Goal: Task Accomplishment & Management: Use online tool/utility

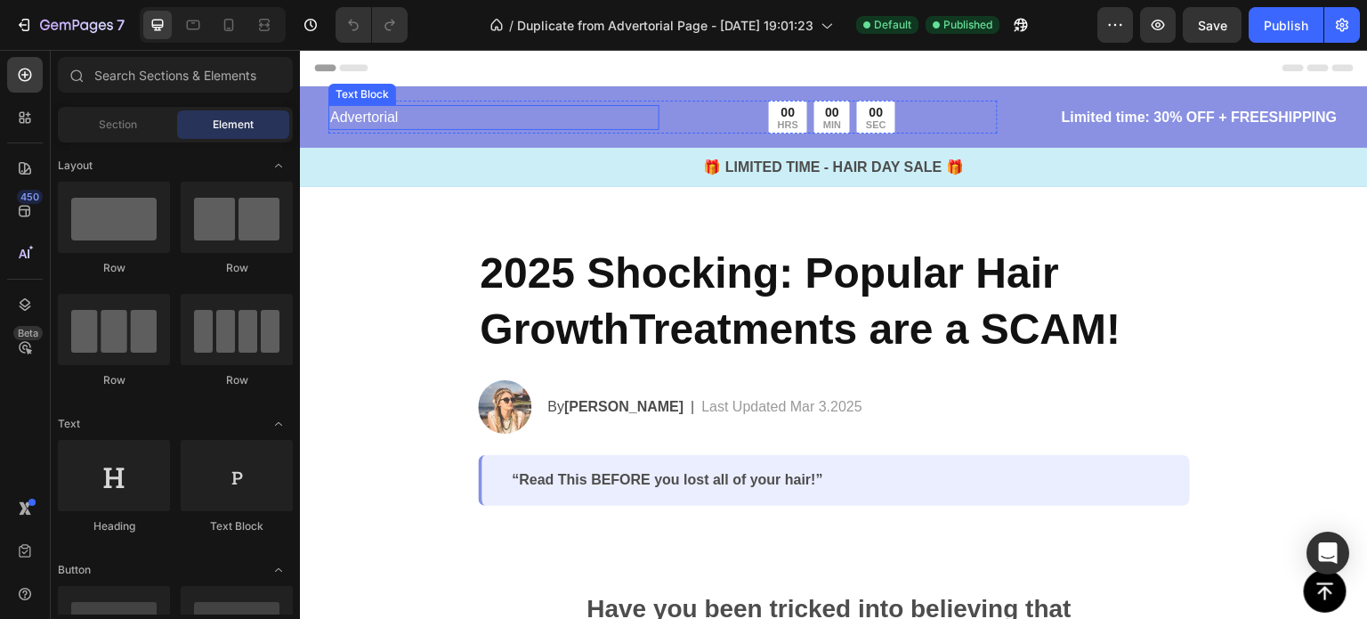
click at [411, 113] on p "Advertorial" at bounding box center [494, 117] width 328 height 21
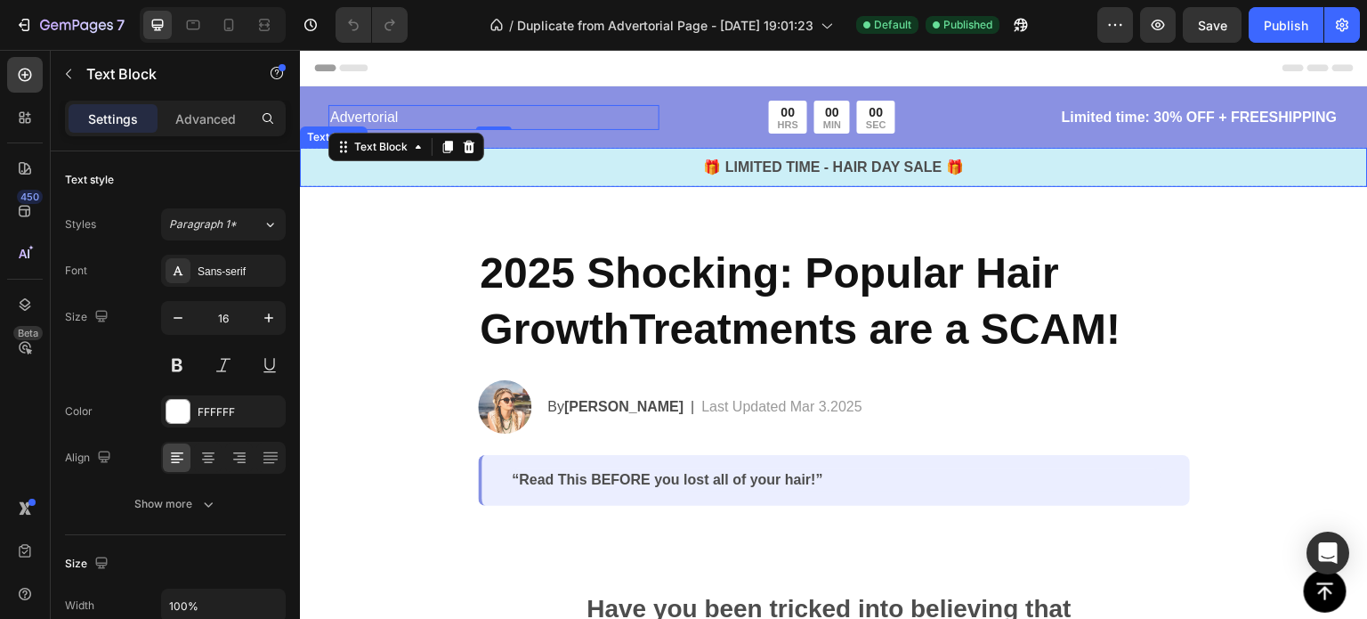
click at [811, 166] on p "🎁 LIMITED TIME - HAIR DAY SALE 🎁" at bounding box center [834, 167] width 1065 height 21
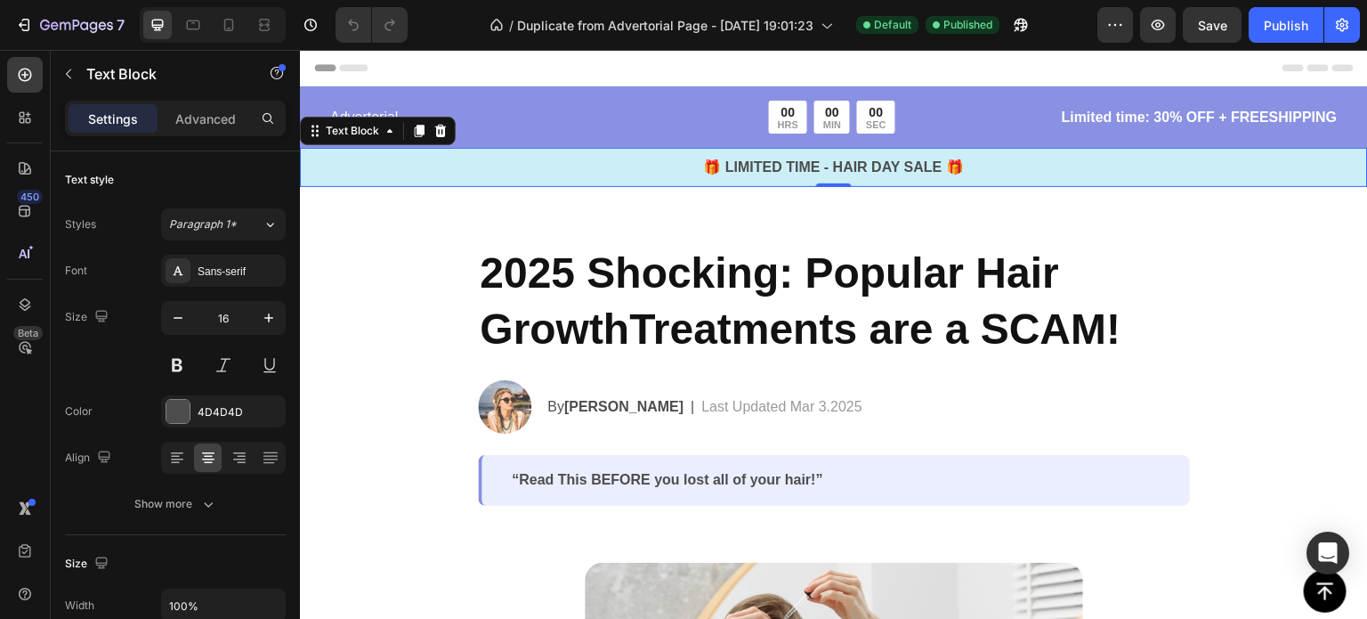
click at [811, 166] on p "🎁 LIMITED TIME - HAIR DAY SALE 🎁" at bounding box center [834, 167] width 1065 height 21
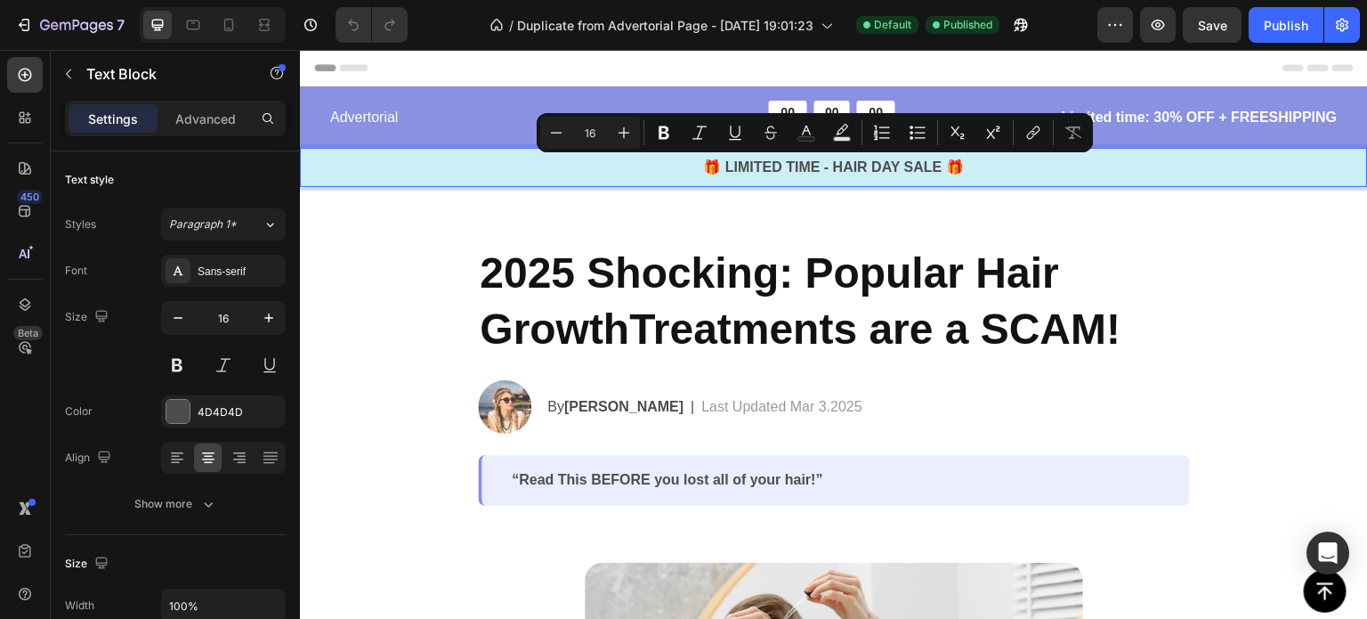
click at [965, 171] on p "🎁 LIMITED TIME - HAIR DAY SALE 🎁" at bounding box center [834, 167] width 1065 height 21
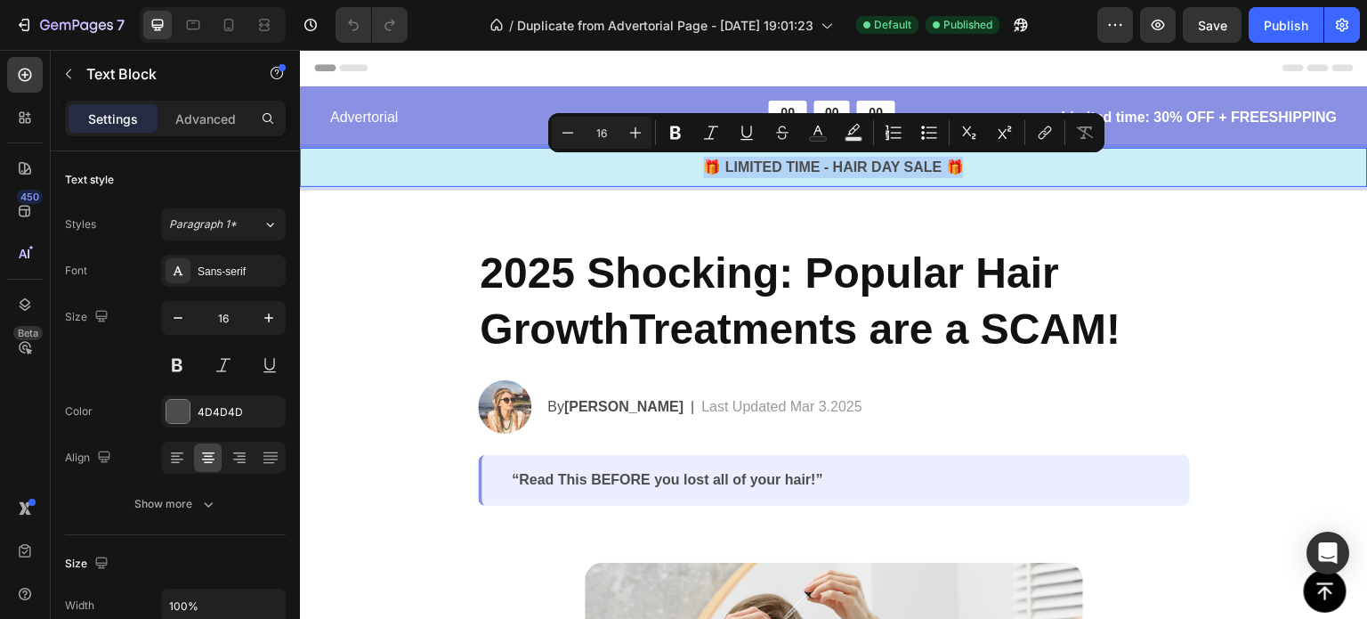
drag, startPoint x: 966, startPoint y: 171, endPoint x: 695, endPoint y: 167, distance: 270.7
click at [695, 167] on p "🎁 LIMITED TIME - HAIR DAY SALE 🎁" at bounding box center [834, 167] width 1065 height 21
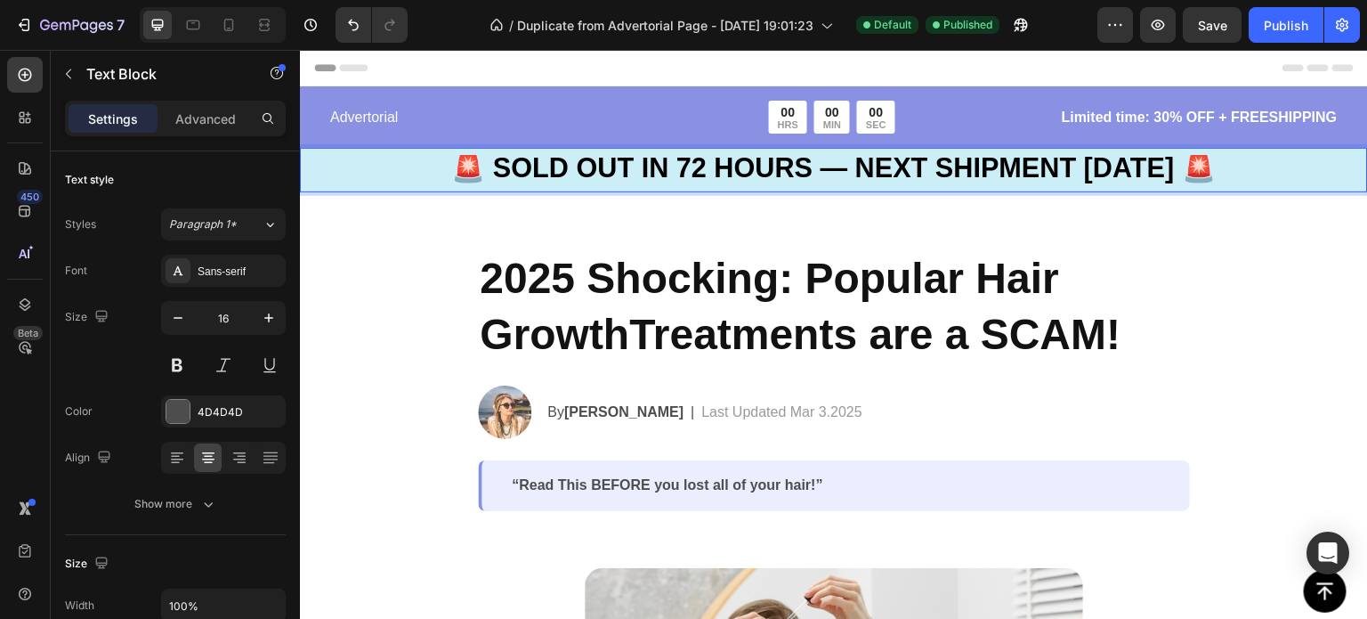
click at [695, 167] on strong "🚨 SOLD OUT IN 72 HOURS — NEXT SHIPMENT [DATE] 🚨" at bounding box center [834, 167] width 765 height 30
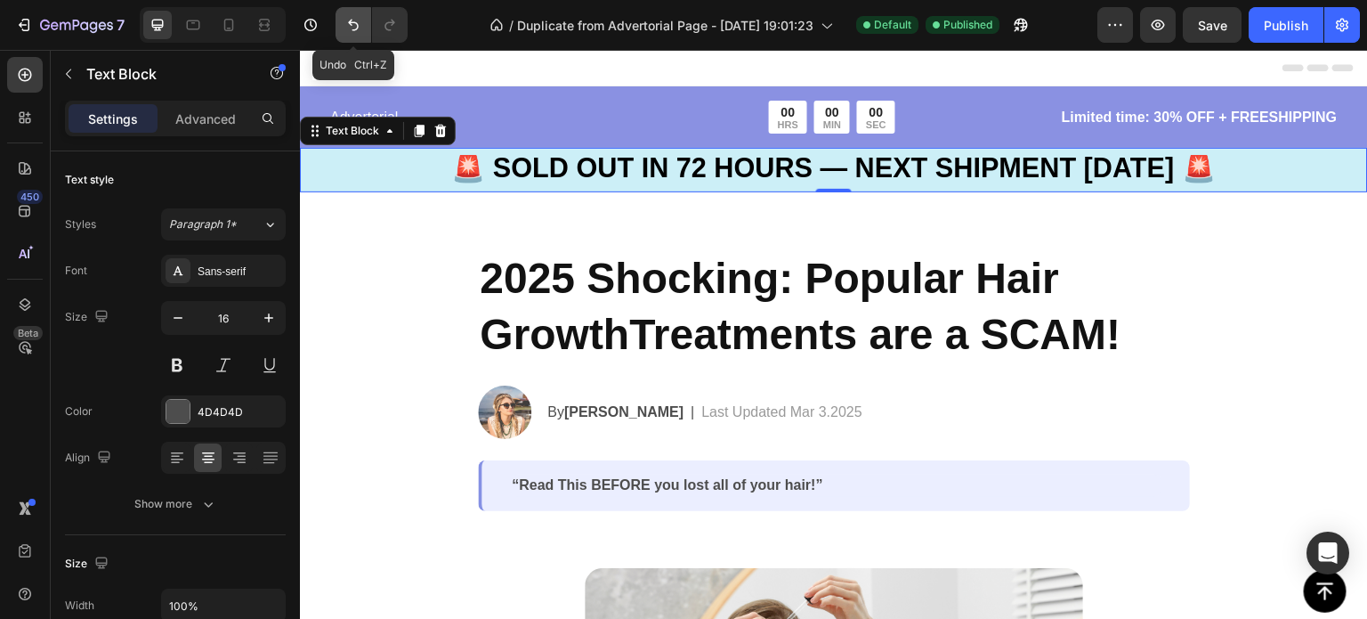
click at [352, 24] on icon "Undo/Redo" at bounding box center [353, 26] width 11 height 12
click at [1275, 153] on div "🚨 SOLD OUT IN 72 HOURS — NEXT SHIPMENT [DATE] 🚨 Text Block 0" at bounding box center [834, 170] width 1068 height 45
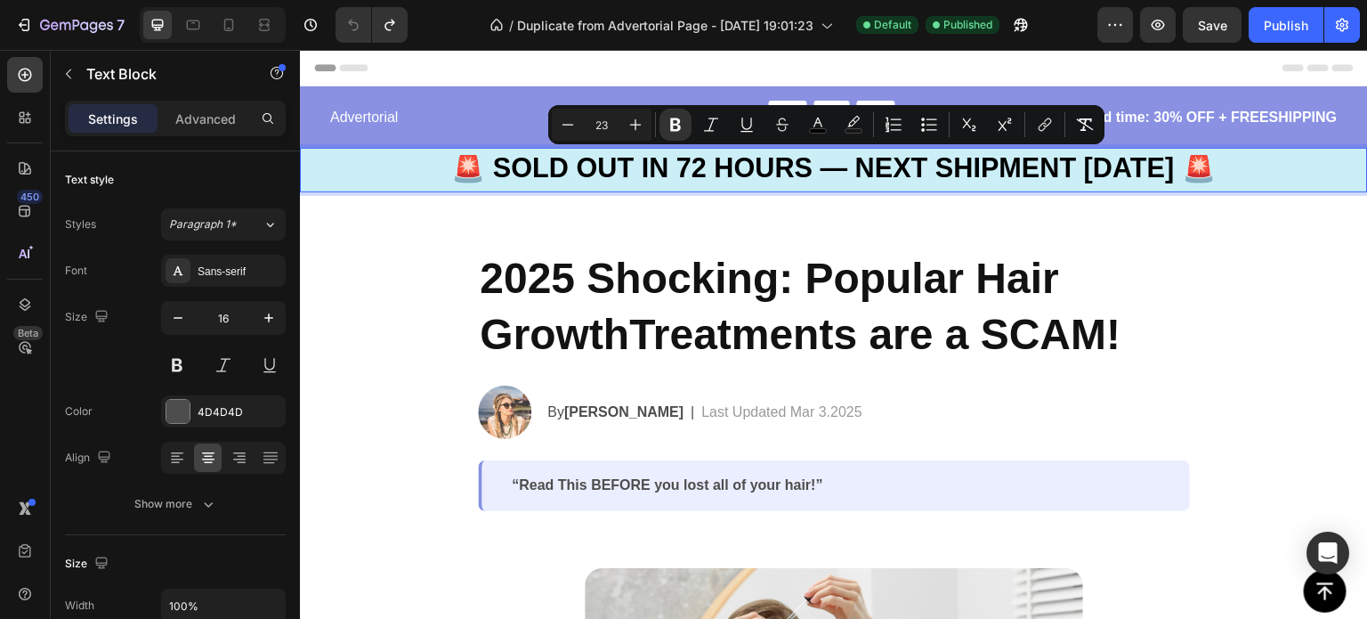
drag, startPoint x: 1260, startPoint y: 166, endPoint x: 377, endPoint y: 166, distance: 883.1
click at [377, 166] on p "🚨 SOLD OUT IN 72 HOURS — NEXT SHIPMENT [DATE] 🚨" at bounding box center [834, 170] width 1065 height 27
click at [570, 121] on icon "Editor contextual toolbar" at bounding box center [568, 125] width 18 height 18
type input "22"
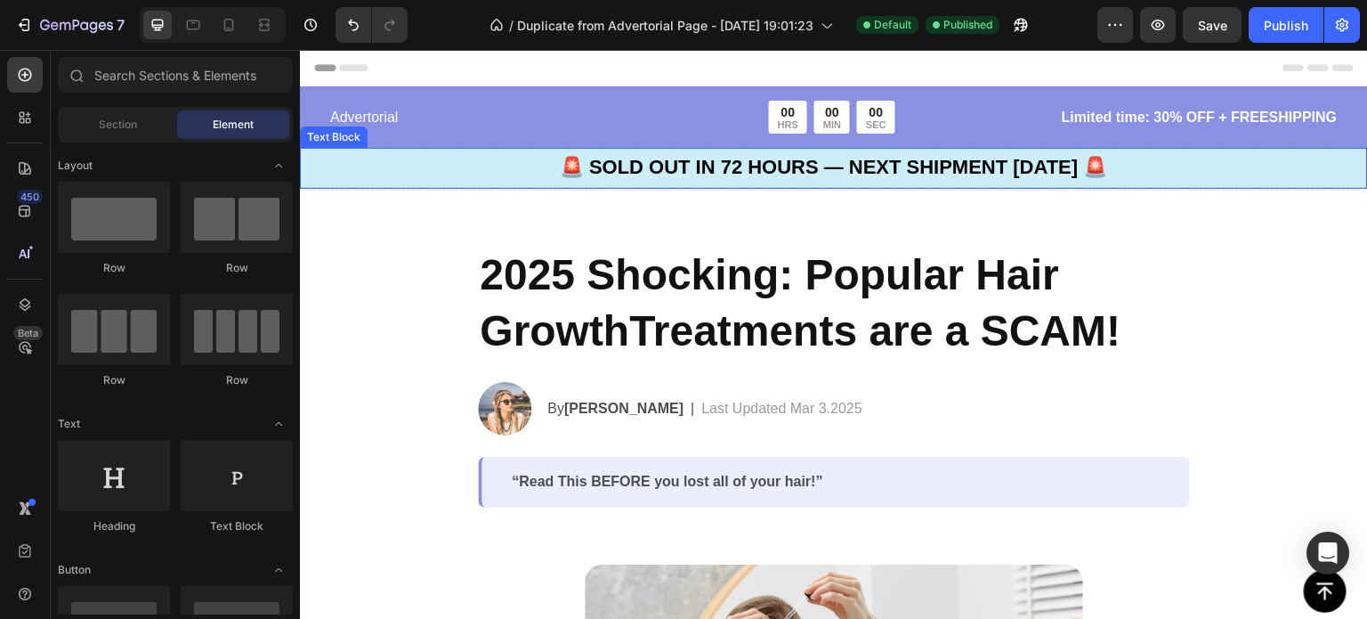
click at [560, 163] on strong "🚨 SOLD OUT IN 72 HOURS — NEXT SHIPMENT [DATE] 🚨" at bounding box center [834, 167] width 548 height 22
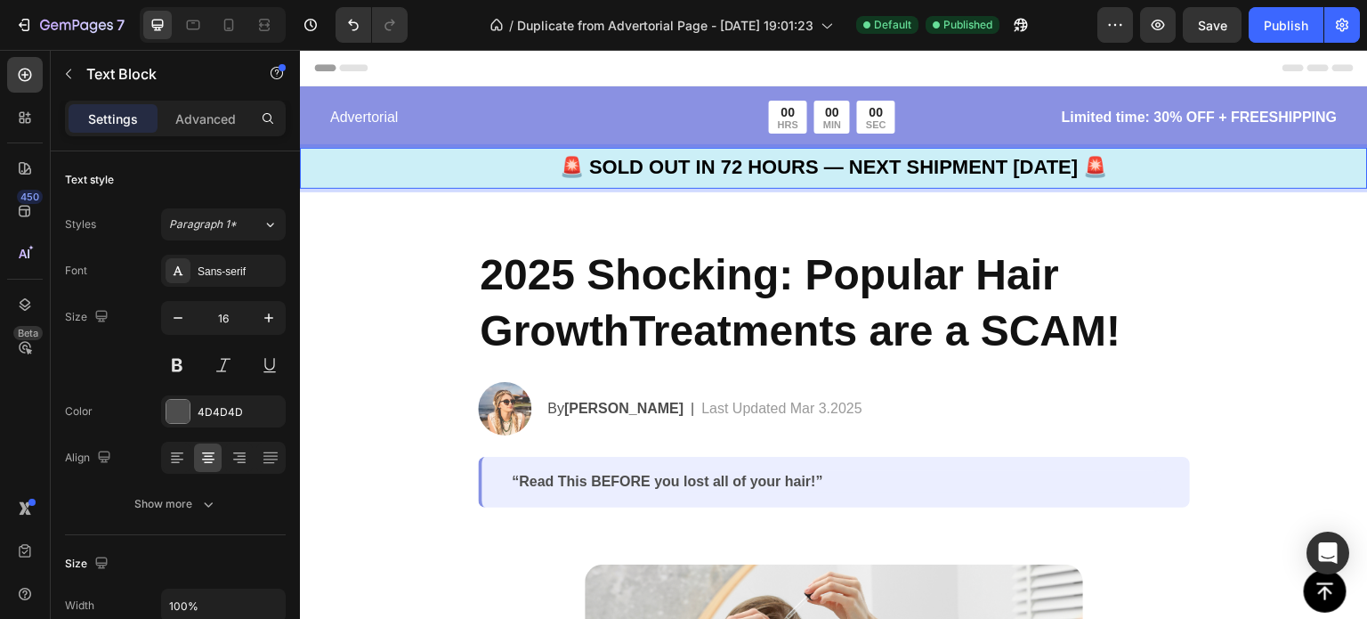
click at [560, 169] on strong "🚨 SOLD OUT IN 72 HOURS — NEXT SHIPMENT [DATE] 🚨" at bounding box center [834, 167] width 548 height 22
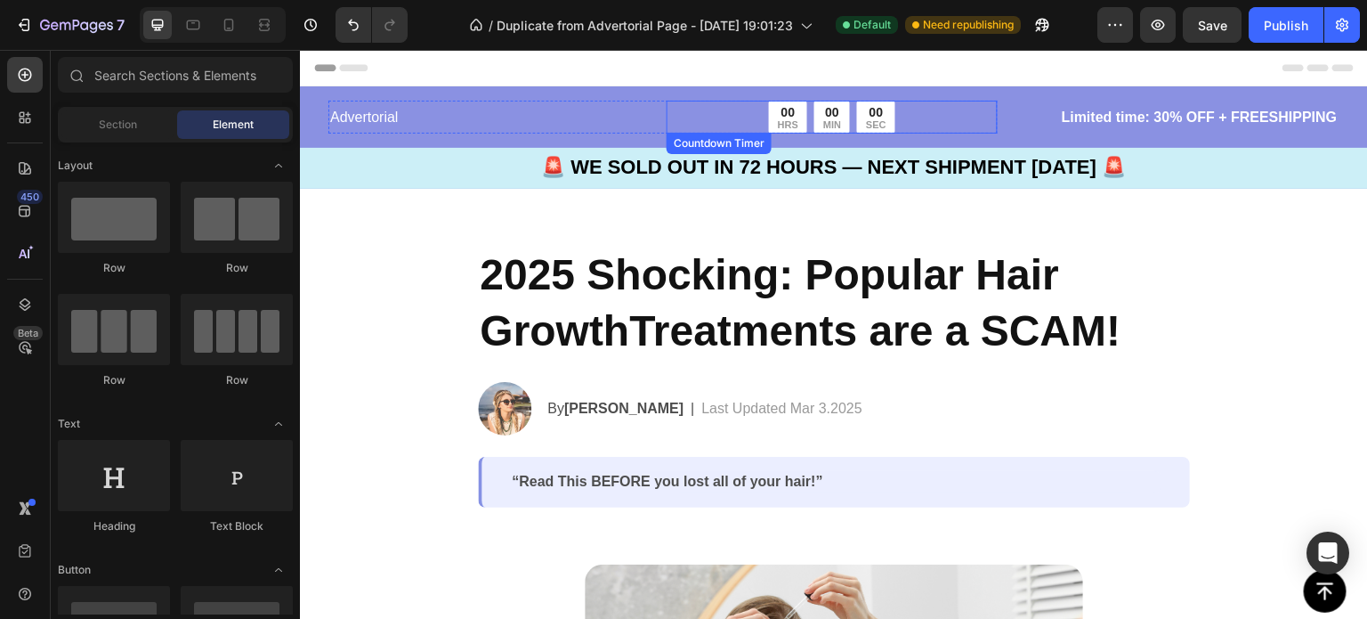
click at [796, 120] on div "00 HRS" at bounding box center [788, 117] width 38 height 33
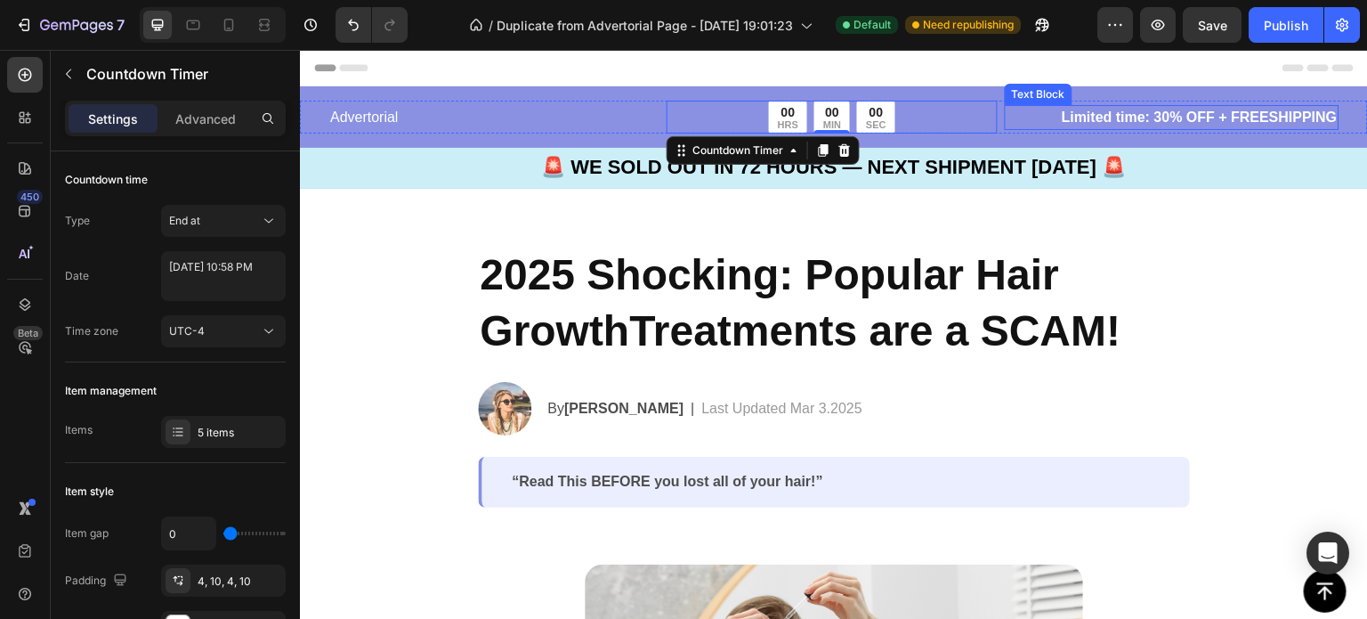
click at [1132, 110] on p "Limited time: 30% OFF + FREESHIPPING" at bounding box center [1172, 117] width 331 height 21
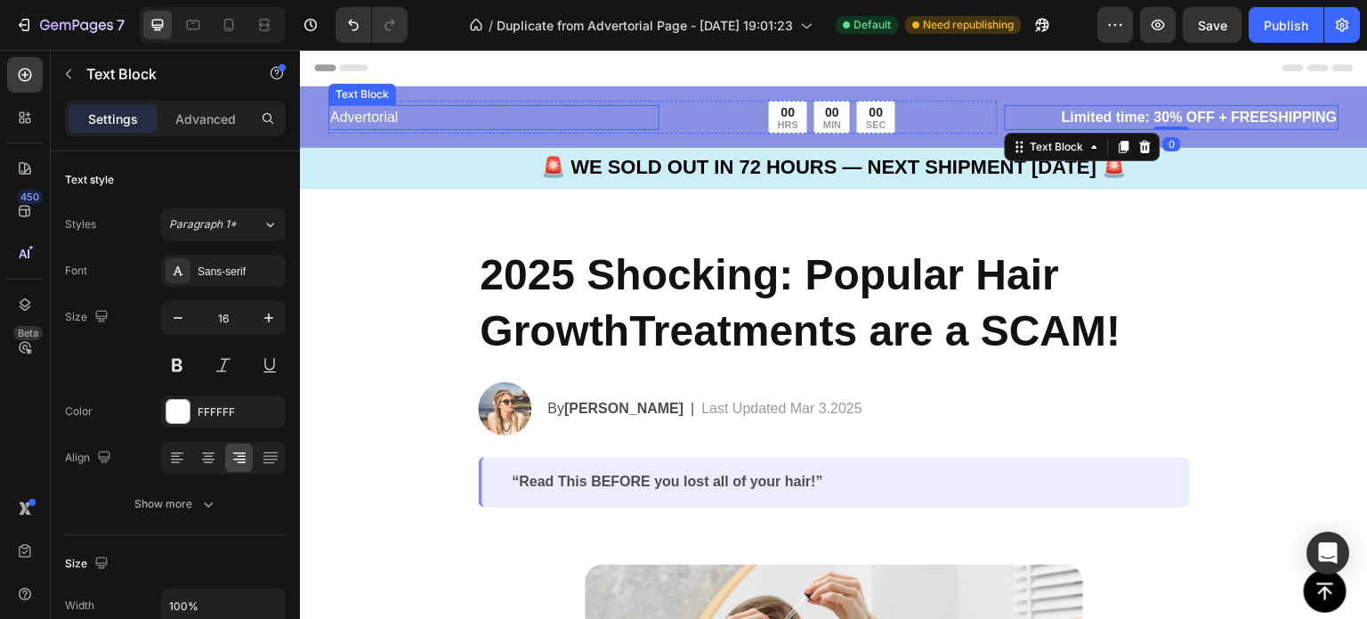
click at [408, 124] on p "Advertorial" at bounding box center [494, 117] width 328 height 21
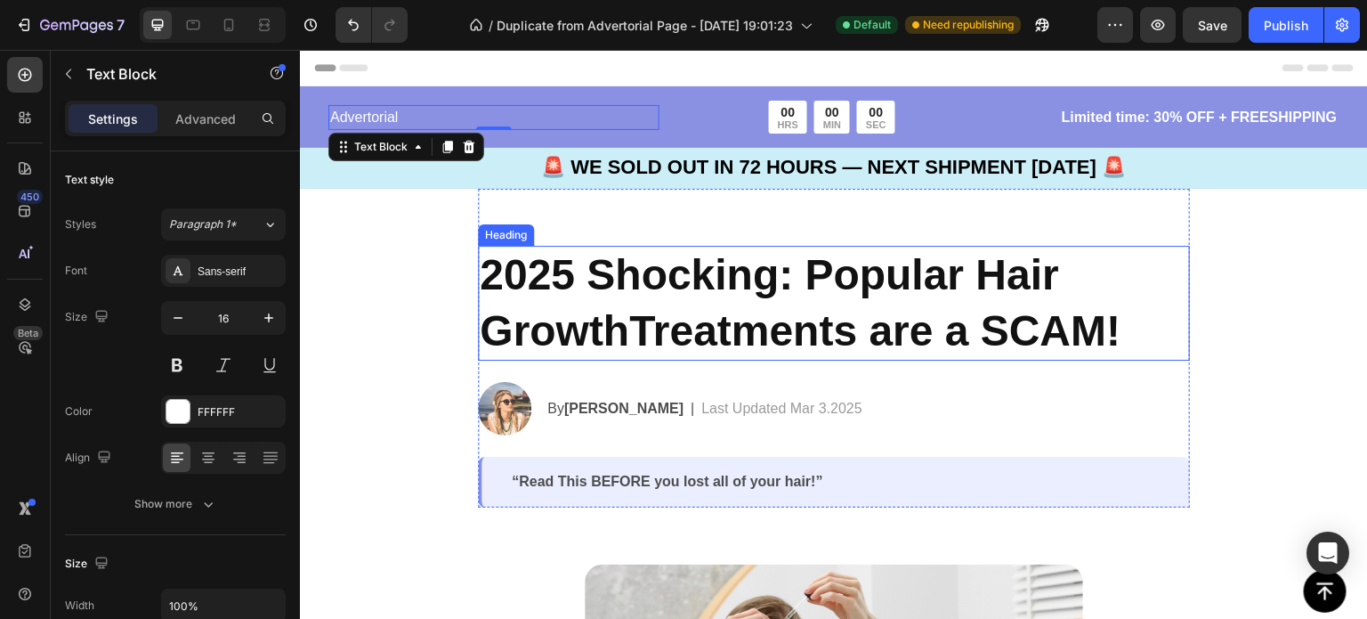
click at [1127, 335] on h2 "2025 Shocking: Popular Hair GrowthTreatments are a SCAM!" at bounding box center [834, 303] width 712 height 115
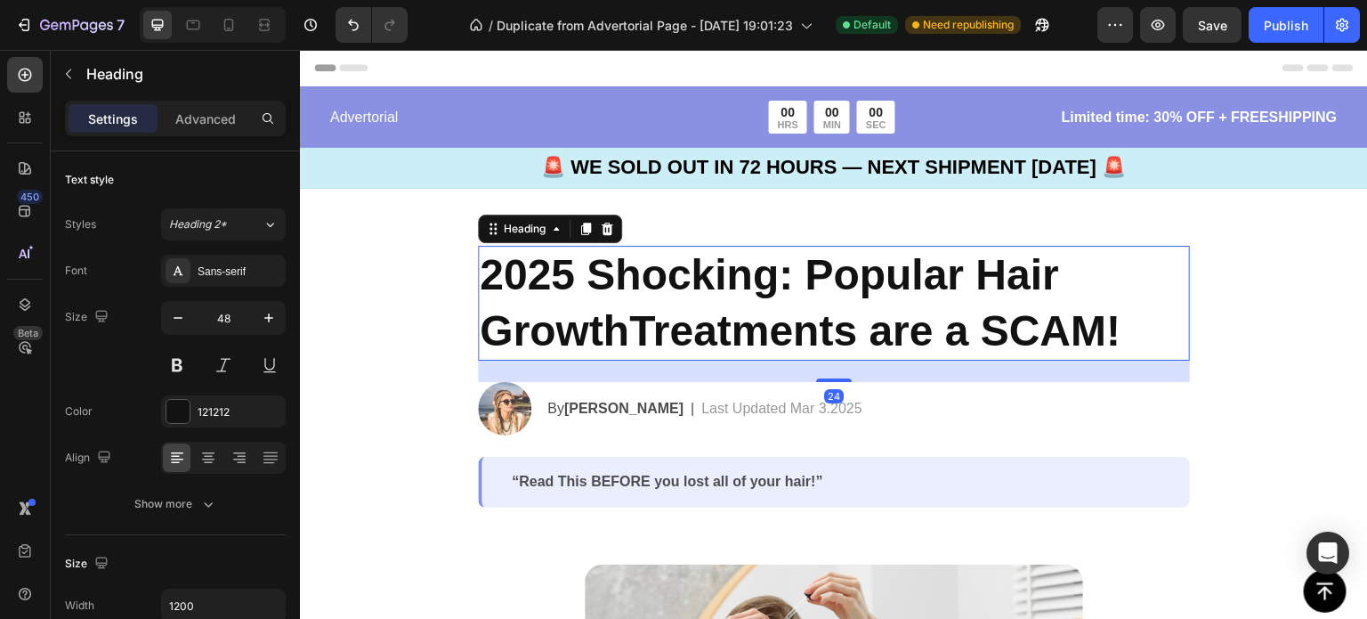
click at [1121, 335] on h2 "2025 Shocking: Popular Hair GrowthTreatments are a SCAM!" at bounding box center [834, 303] width 712 height 115
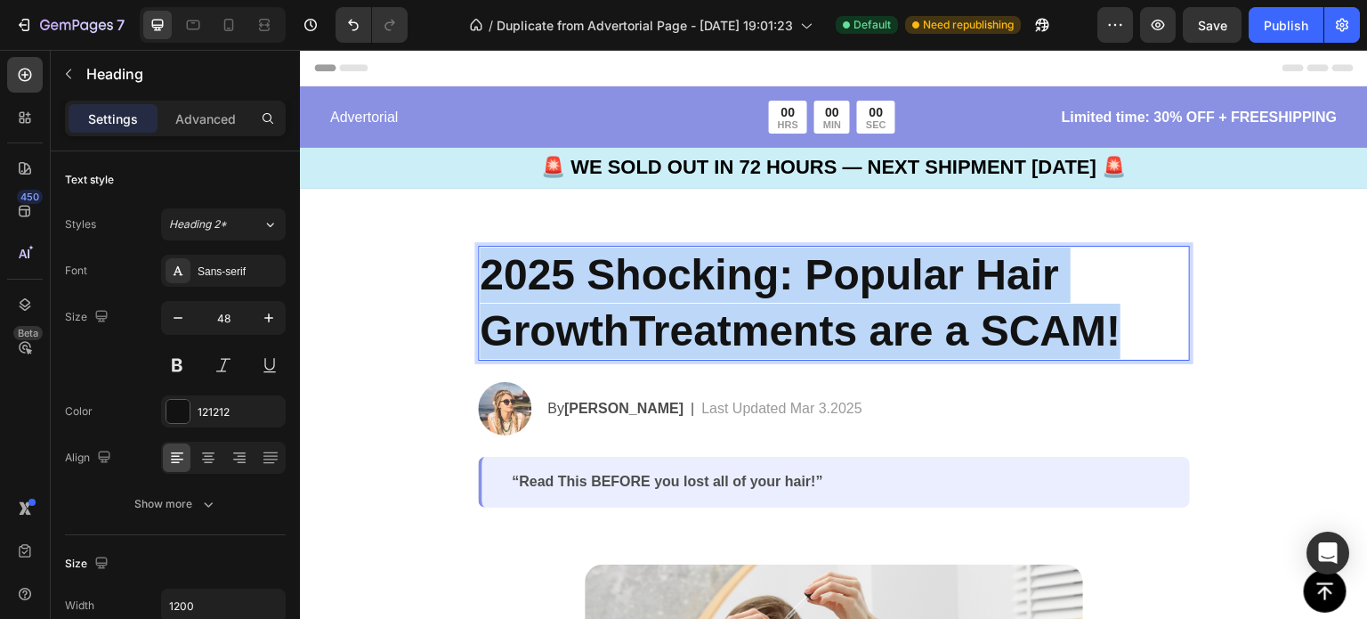
drag, startPoint x: 1121, startPoint y: 335, endPoint x: 477, endPoint y: 279, distance: 646.1
click at [480, 279] on p "2025 Shocking: Popular Hair GrowthTreatments are a SCAM!" at bounding box center [834, 302] width 709 height 111
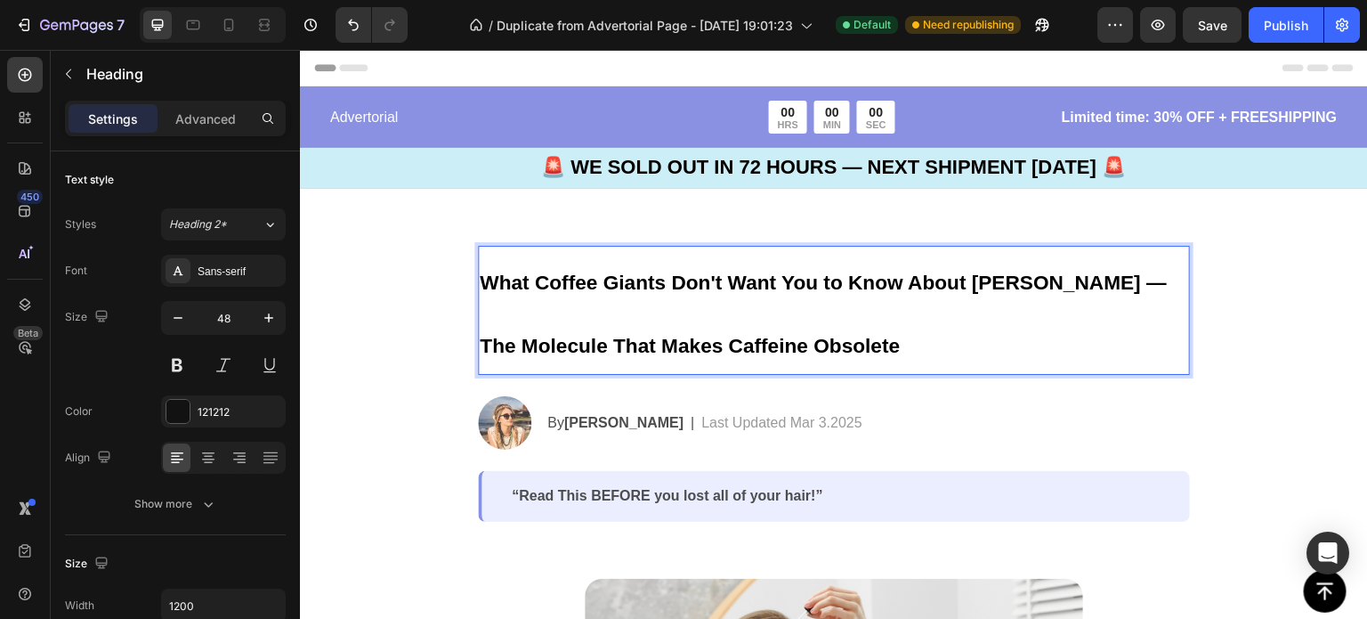
click at [853, 350] on p "What Coffee Giants Don't Want You to Know About [PERSON_NAME] — The Molecule Th…" at bounding box center [834, 310] width 709 height 126
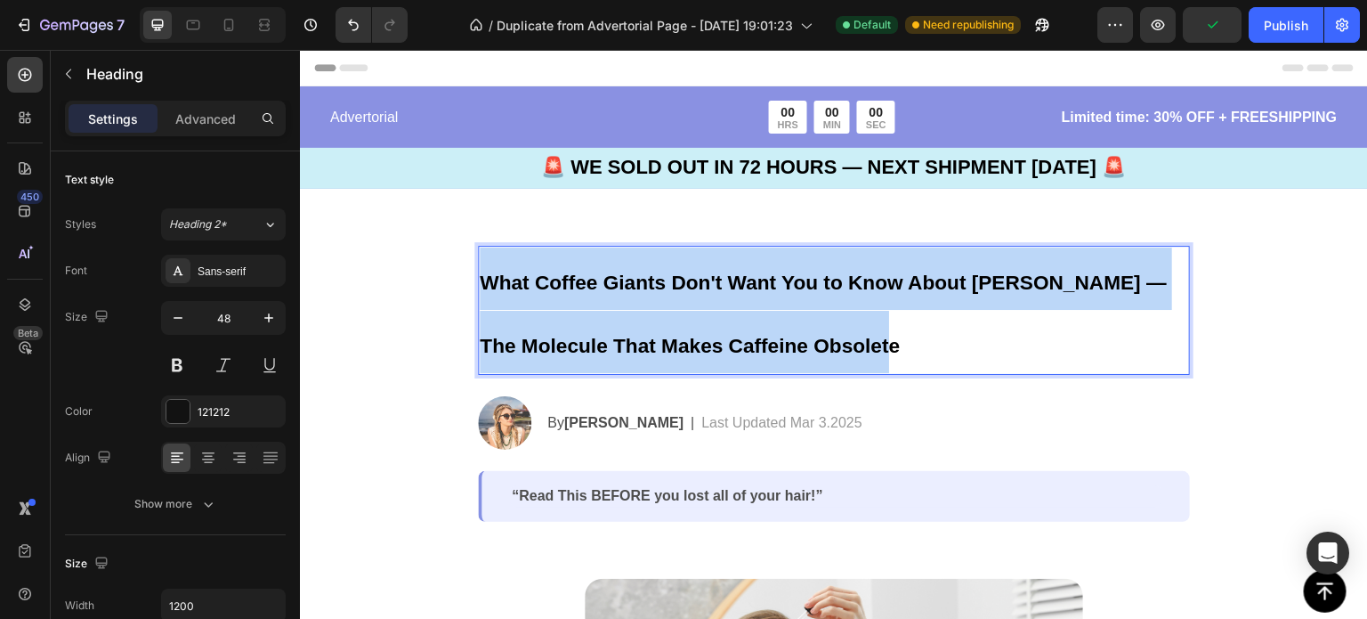
drag, startPoint x: 858, startPoint y: 348, endPoint x: 465, endPoint y: 274, distance: 400.4
click at [465, 274] on section "What Coffee Giants Don't Want You to Know About [PERSON_NAME] — The Molecule Th…" at bounding box center [834, 355] width 741 height 333
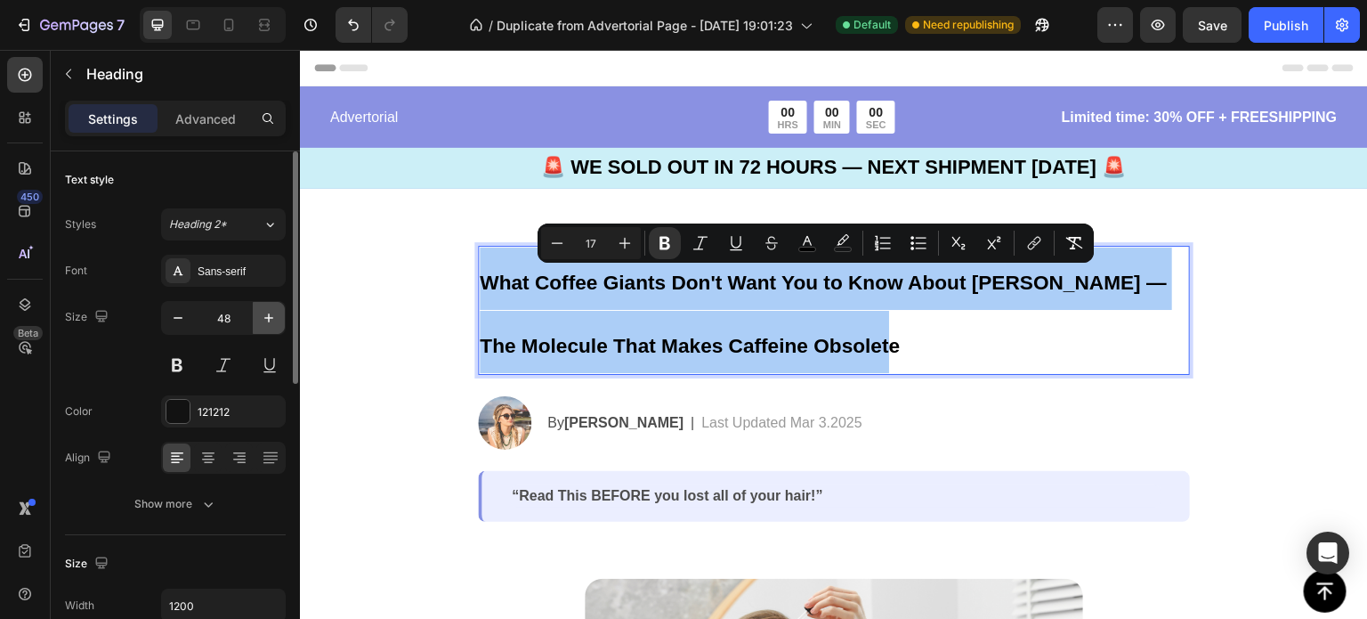
click at [267, 312] on icon "button" at bounding box center [269, 318] width 18 height 18
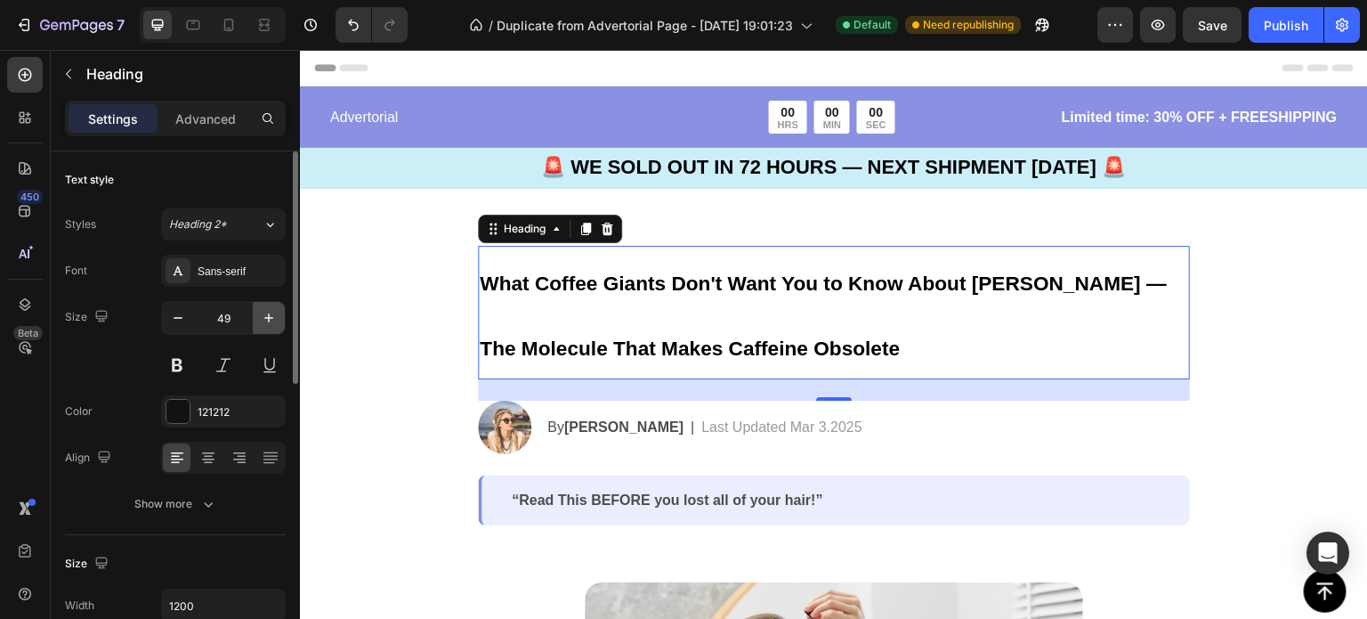
click at [267, 312] on icon "button" at bounding box center [269, 318] width 18 height 18
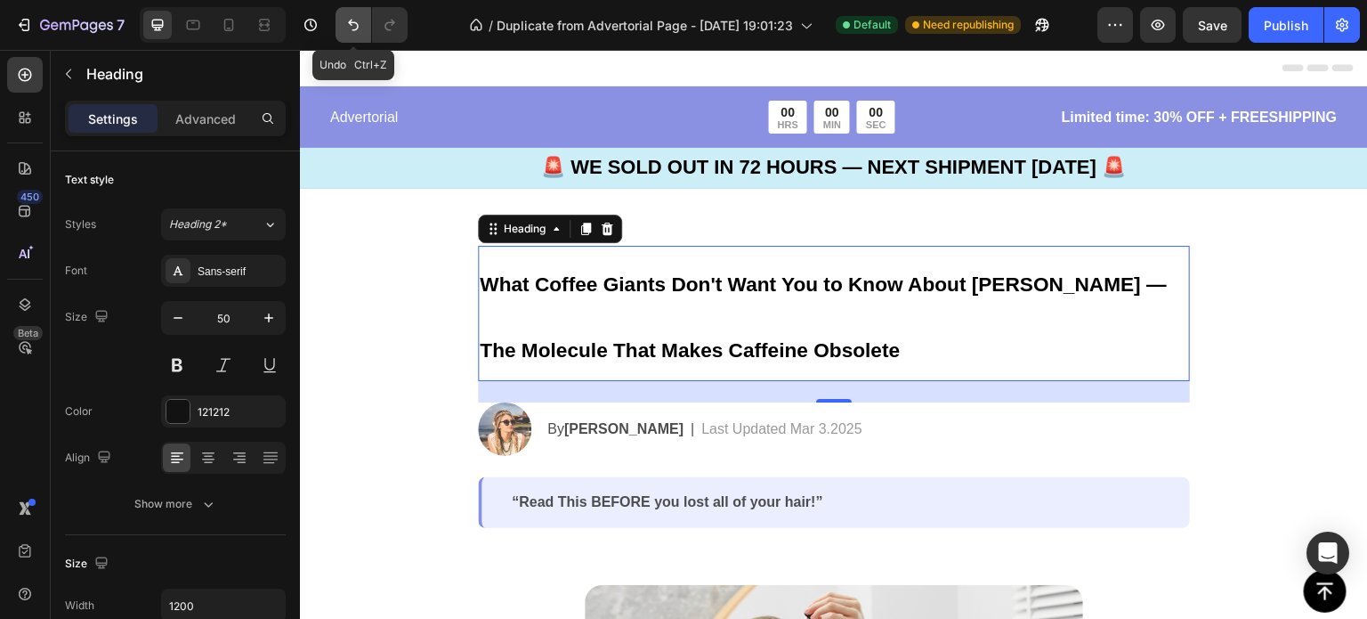
click at [349, 28] on icon "Undo/Redo" at bounding box center [354, 25] width 18 height 18
type input "48"
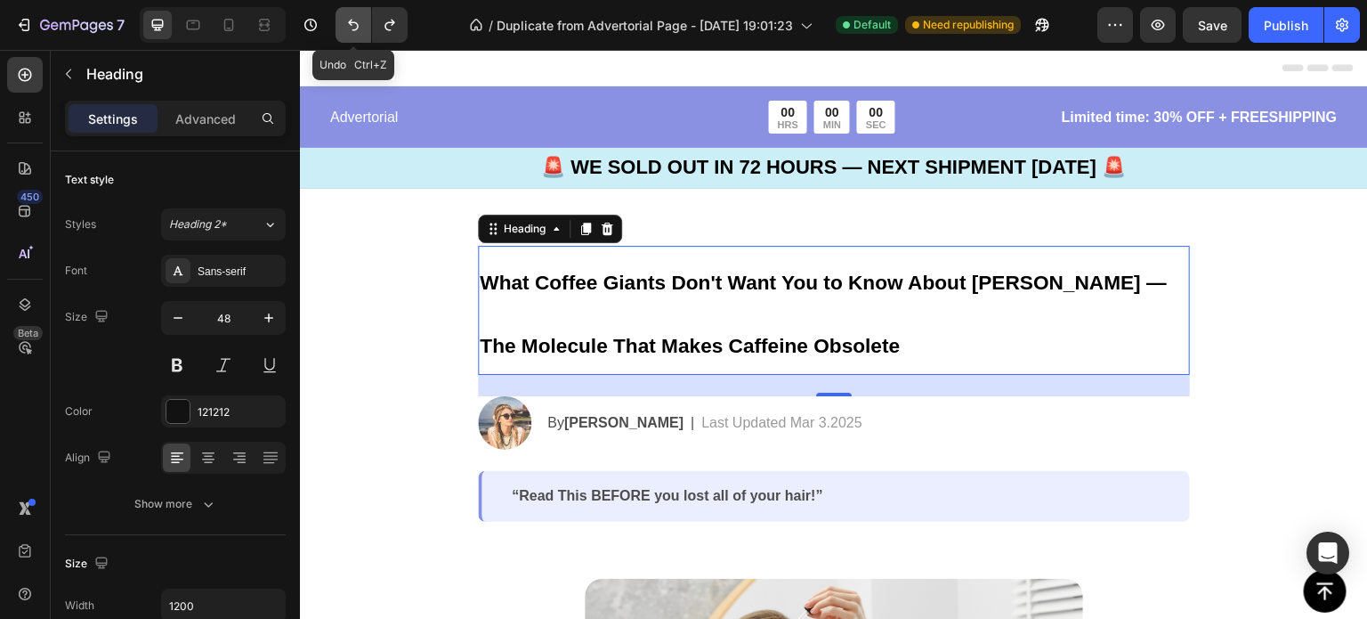
click at [349, 28] on icon "Undo/Redo" at bounding box center [354, 25] width 18 height 18
click at [352, 23] on icon "Undo/Redo" at bounding box center [354, 25] width 18 height 18
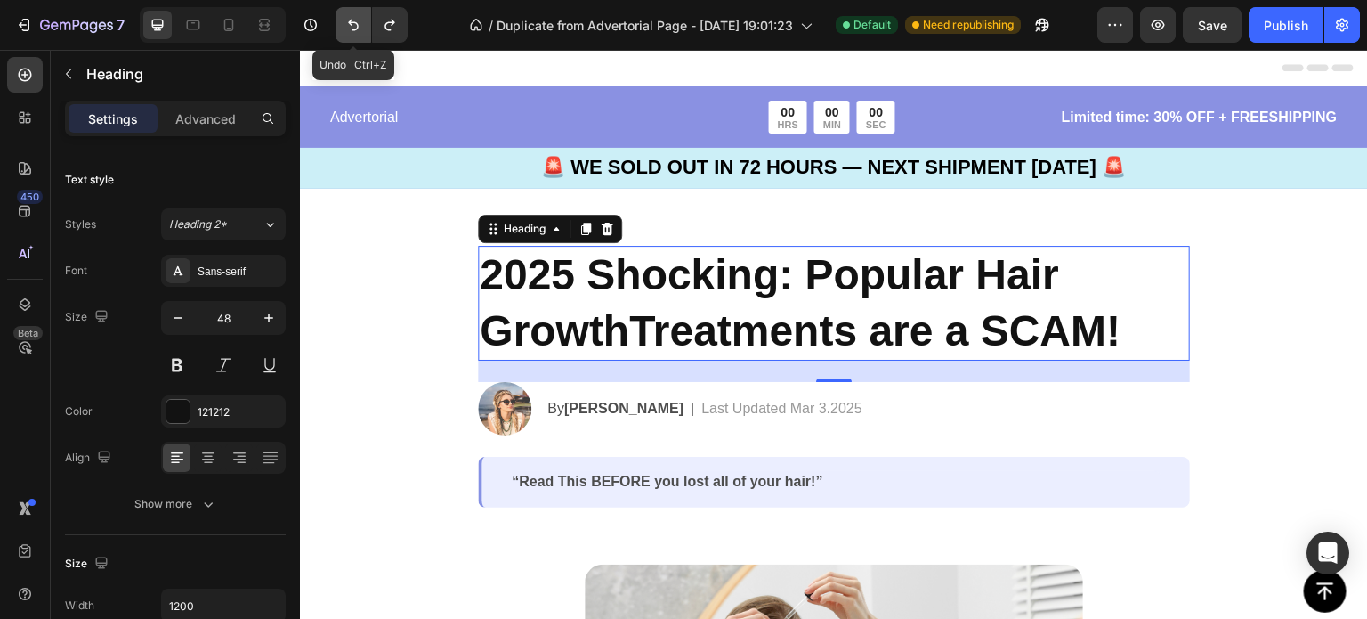
click at [352, 23] on icon "Undo/Redo" at bounding box center [354, 25] width 18 height 18
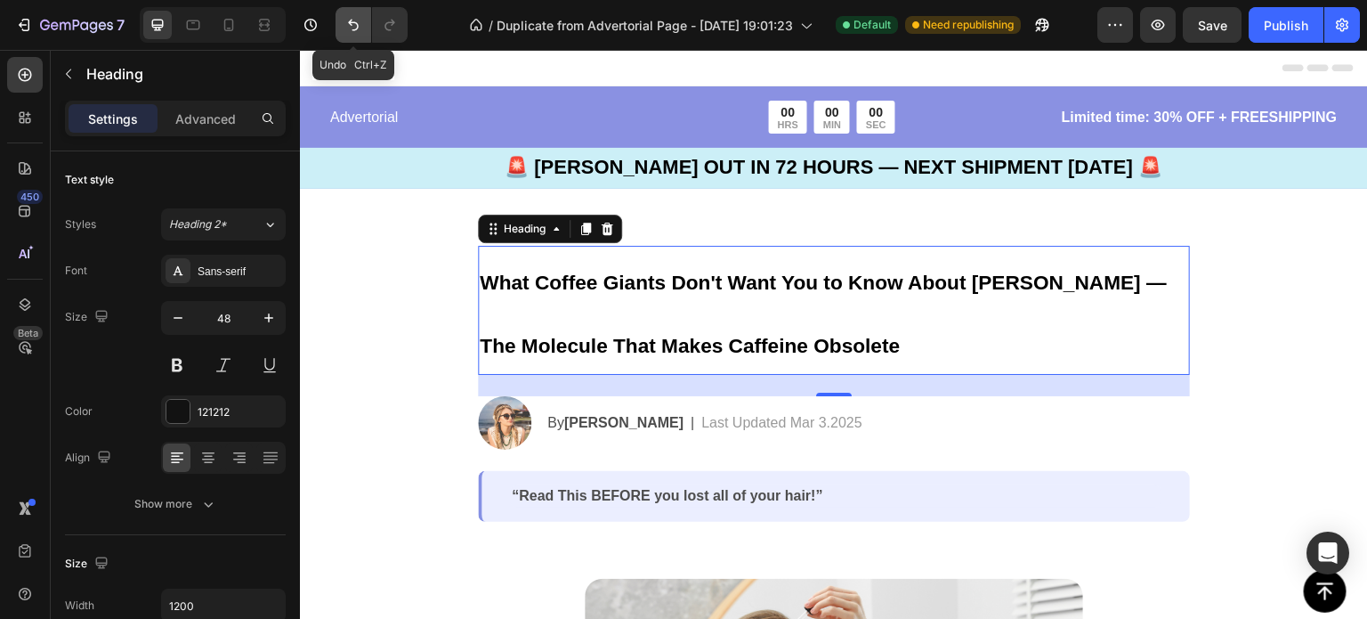
click at [352, 23] on icon "Undo/Redo" at bounding box center [354, 25] width 18 height 18
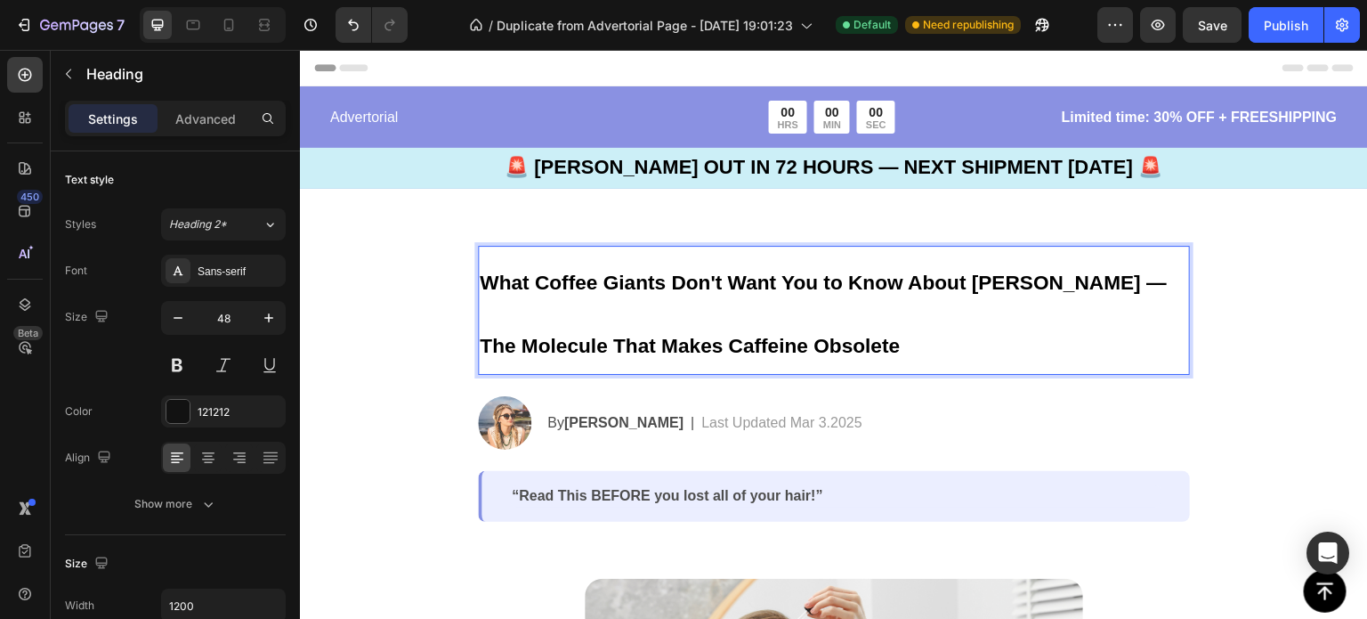
click at [864, 346] on h2 "What Coffee Giants Don't Want You to Know About [PERSON_NAME] — The Molecule Th…" at bounding box center [834, 310] width 712 height 129
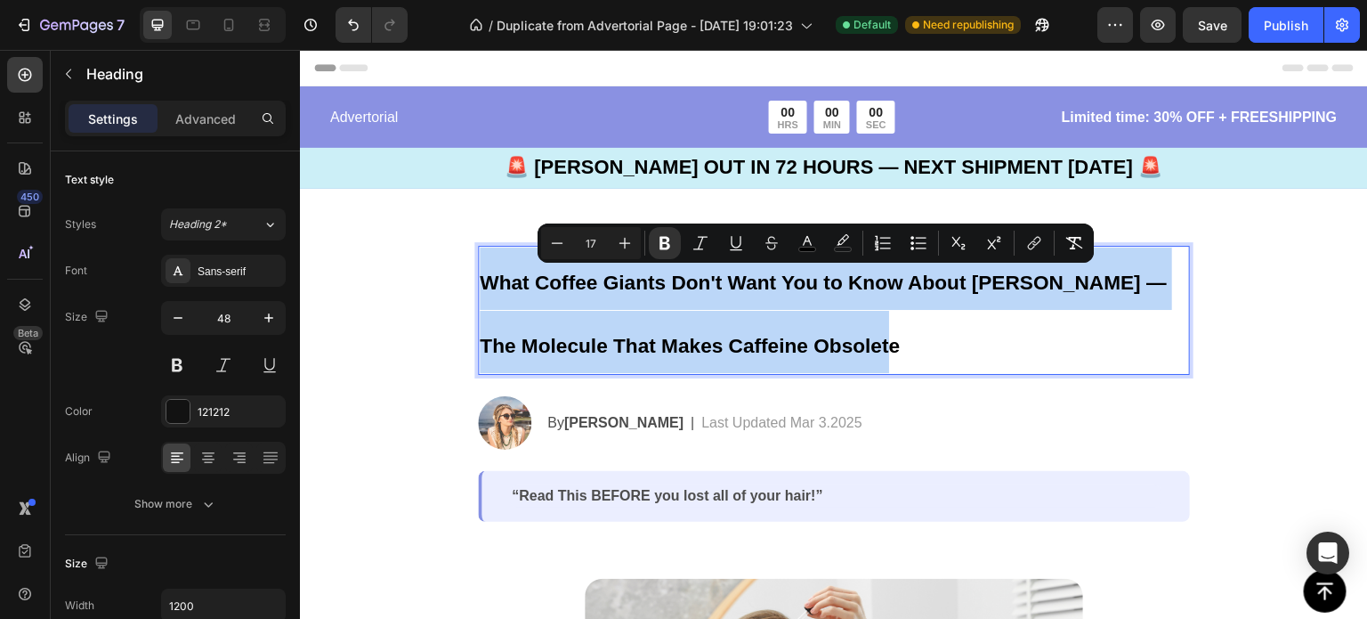
drag, startPoint x: 864, startPoint y: 346, endPoint x: 475, endPoint y: 285, distance: 393.9
click at [480, 285] on p "What Coffee Giants Don't Want You to Know About [PERSON_NAME] — The Molecule Th…" at bounding box center [834, 310] width 709 height 126
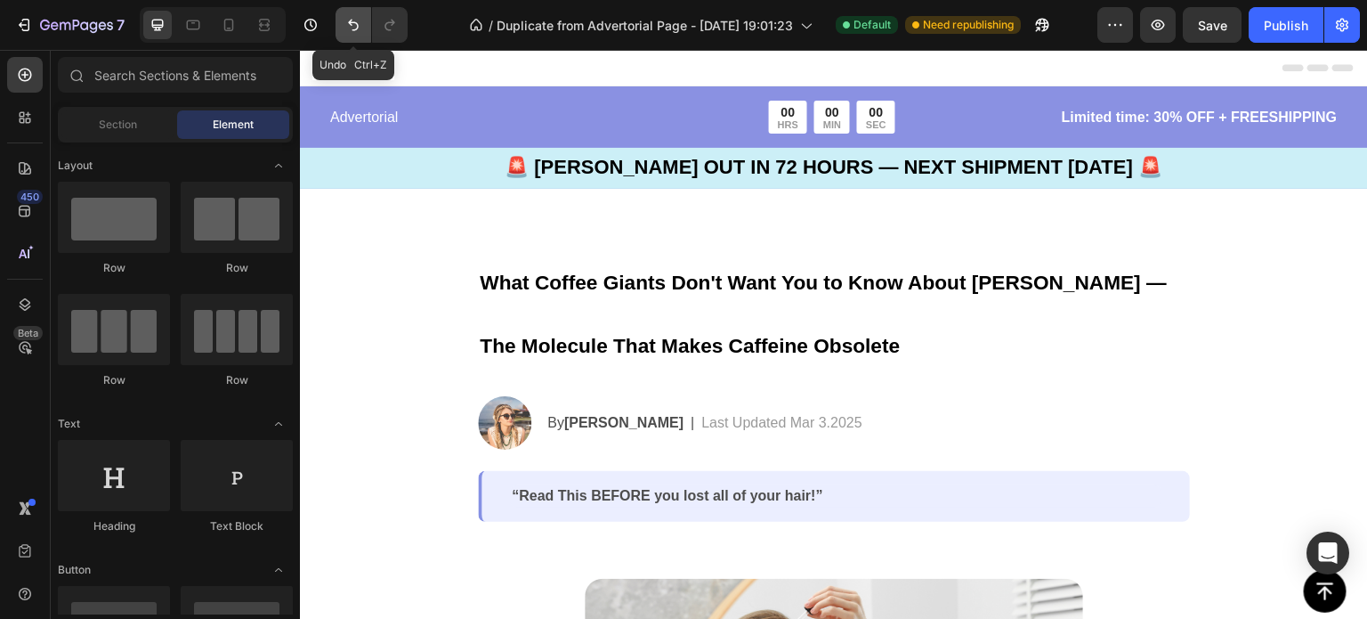
click at [353, 28] on icon "Undo/Redo" at bounding box center [354, 25] width 18 height 18
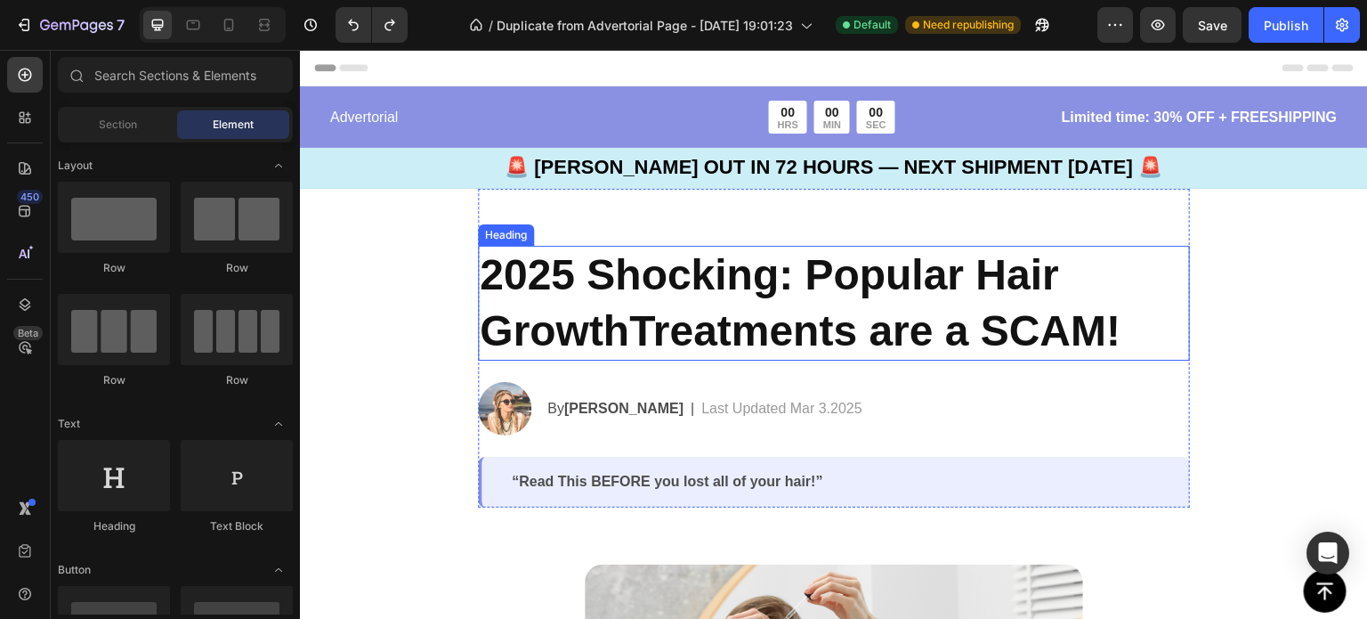
click at [656, 274] on h2 "2025 Shocking: Popular Hair GrowthTreatments are a SCAM!" at bounding box center [834, 303] width 712 height 115
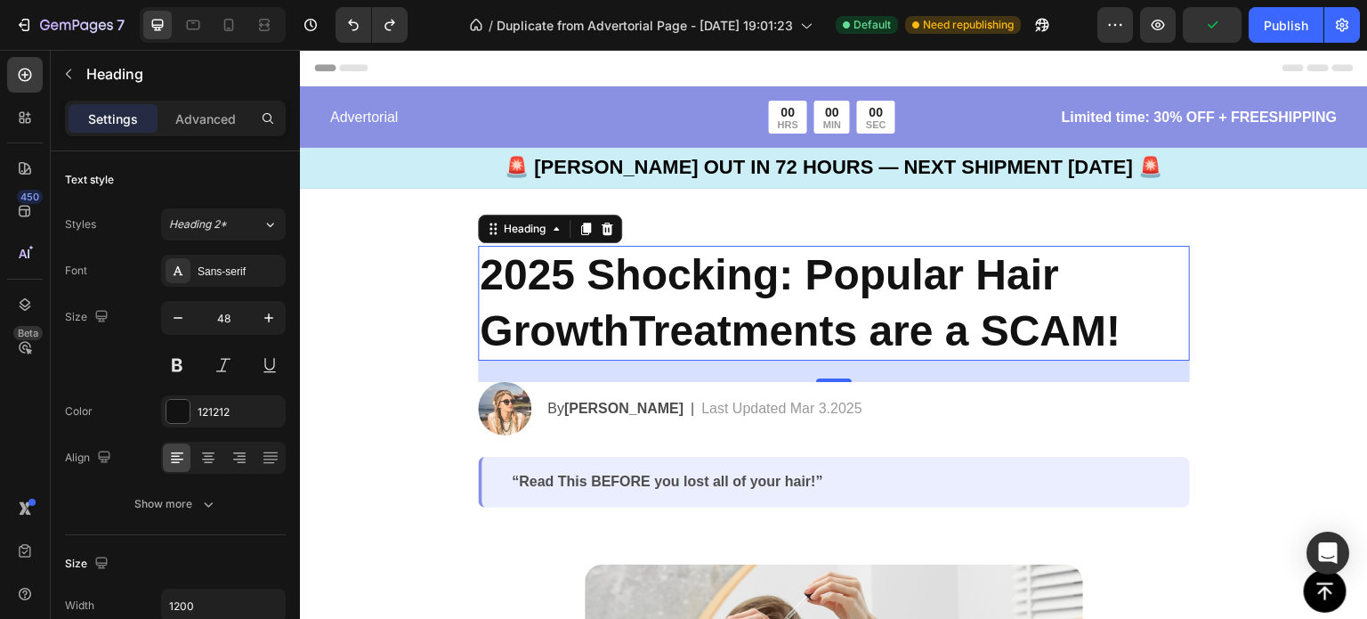
click at [1114, 334] on h2 "2025 Shocking: Popular Hair GrowthTreatments are a SCAM!" at bounding box center [834, 303] width 712 height 115
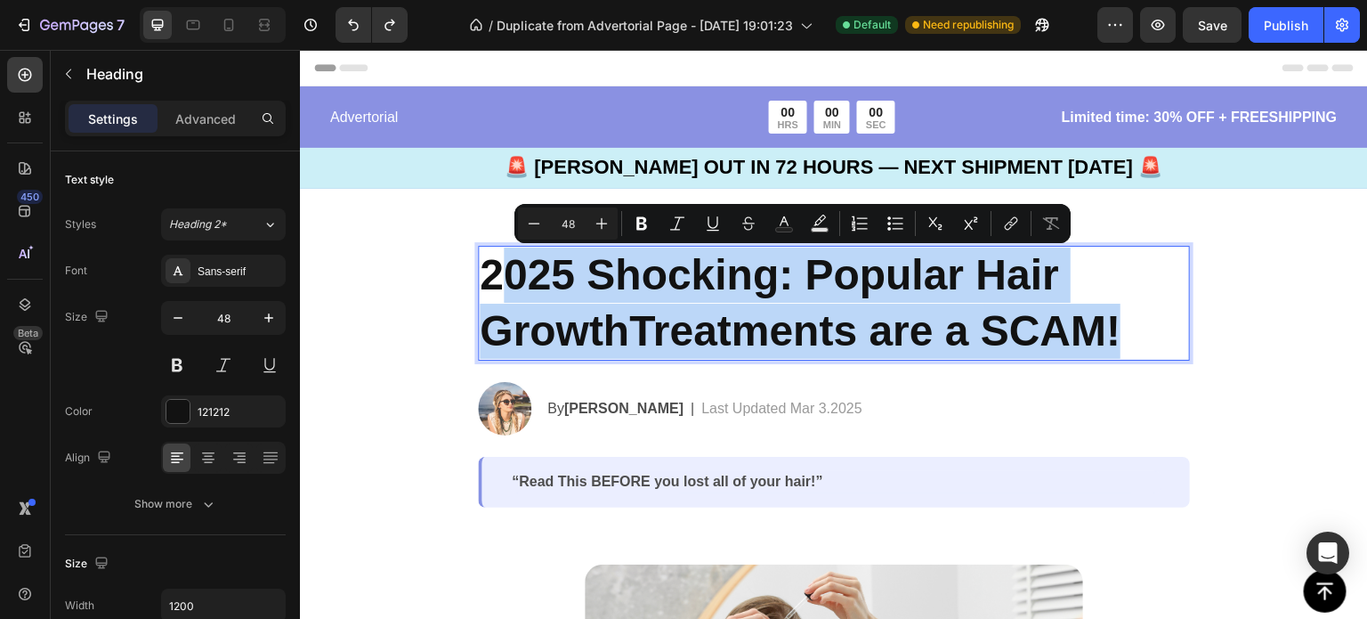
drag, startPoint x: 1114, startPoint y: 334, endPoint x: 497, endPoint y: 285, distance: 618.9
click at [497, 285] on p "2025 Shocking: Popular Hair GrowthTreatments are a SCAM!" at bounding box center [834, 302] width 709 height 111
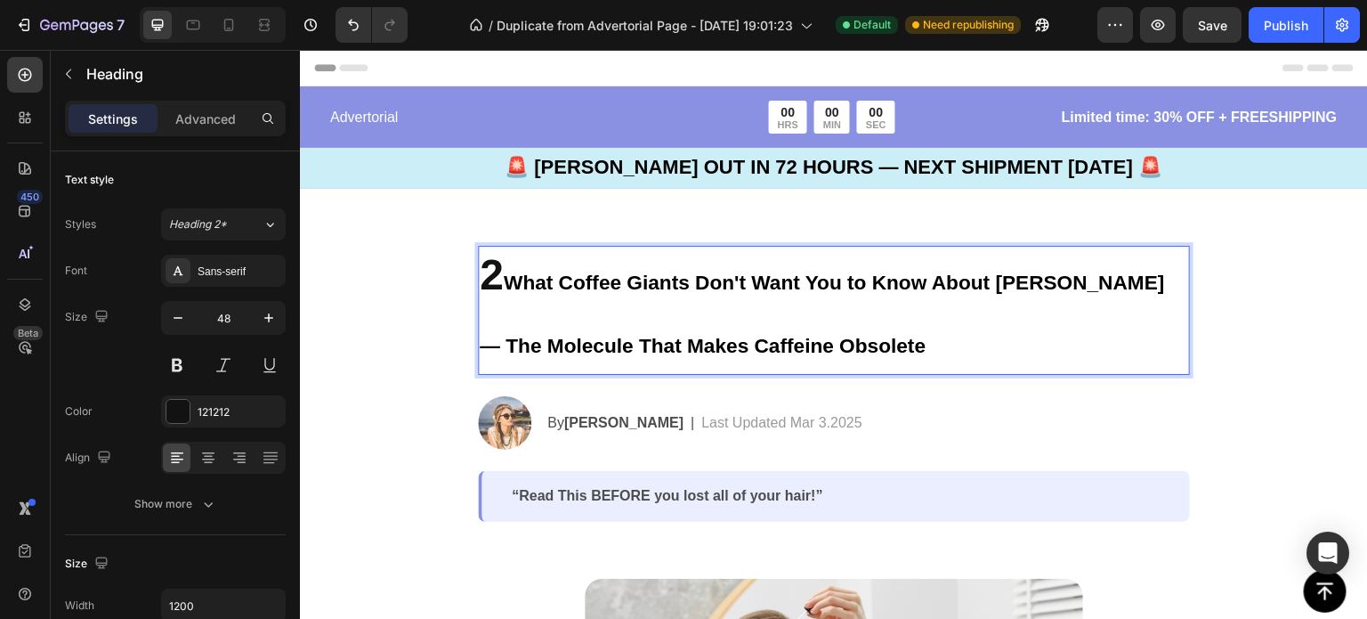
click at [487, 281] on p "2 What Coffee Giants Don't Want You to Know About Paraxanthine — The Molecule T…" at bounding box center [834, 310] width 709 height 126
click at [524, 285] on strong "What Coffee Giants Don't Want You to Know About [PERSON_NAME] — The Molecule Th…" at bounding box center [822, 313] width 685 height 85
drag, startPoint x: 483, startPoint y: 283, endPoint x: 466, endPoint y: 285, distance: 16.1
click at [466, 285] on section "2 What Coffee Giants Don't Want You to Know About [PERSON_NAME] — The Molecule …" at bounding box center [834, 355] width 741 height 333
drag, startPoint x: 495, startPoint y: 282, endPoint x: 476, endPoint y: 282, distance: 18.7
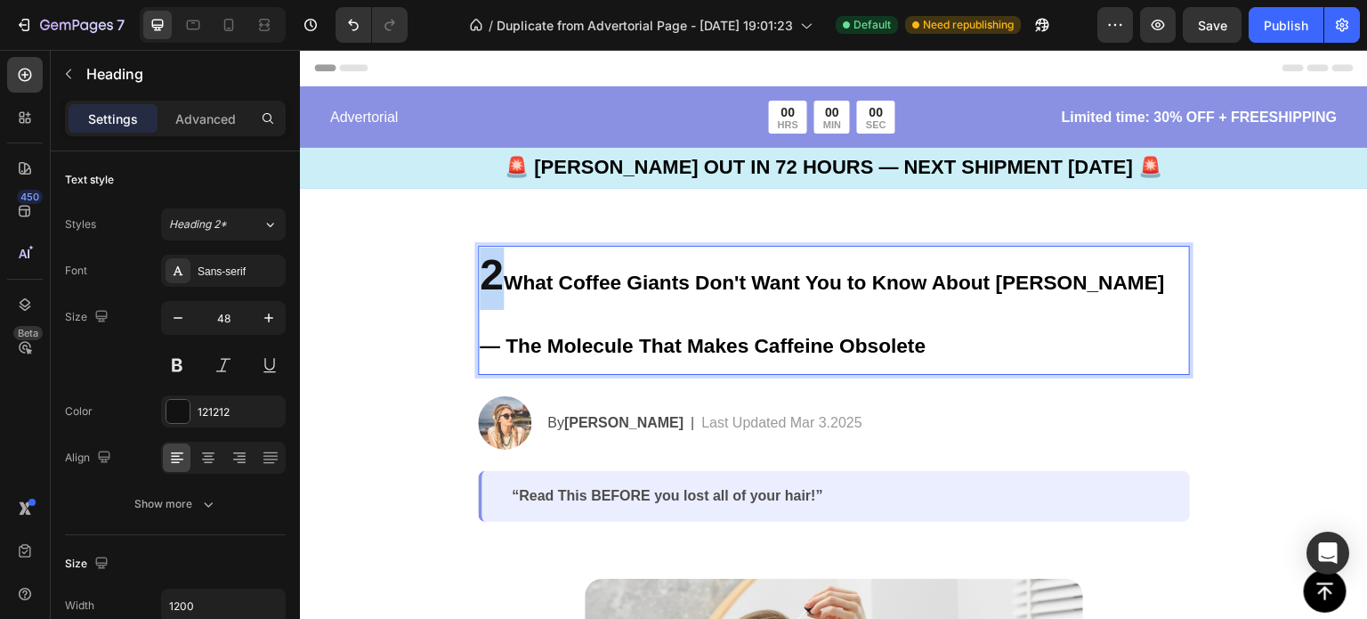
click at [480, 282] on p "2 What Coffee Giants Don't Want You to Know About Paraxanthine — The Molecule T…" at bounding box center [834, 310] width 709 height 126
drag, startPoint x: 518, startPoint y: 288, endPoint x: 562, endPoint y: 285, distance: 43.7
click at [562, 285] on strong "What Coffee Giants Don't Want You to Know About [PERSON_NAME] — The Molecule Th…" at bounding box center [822, 313] width 685 height 85
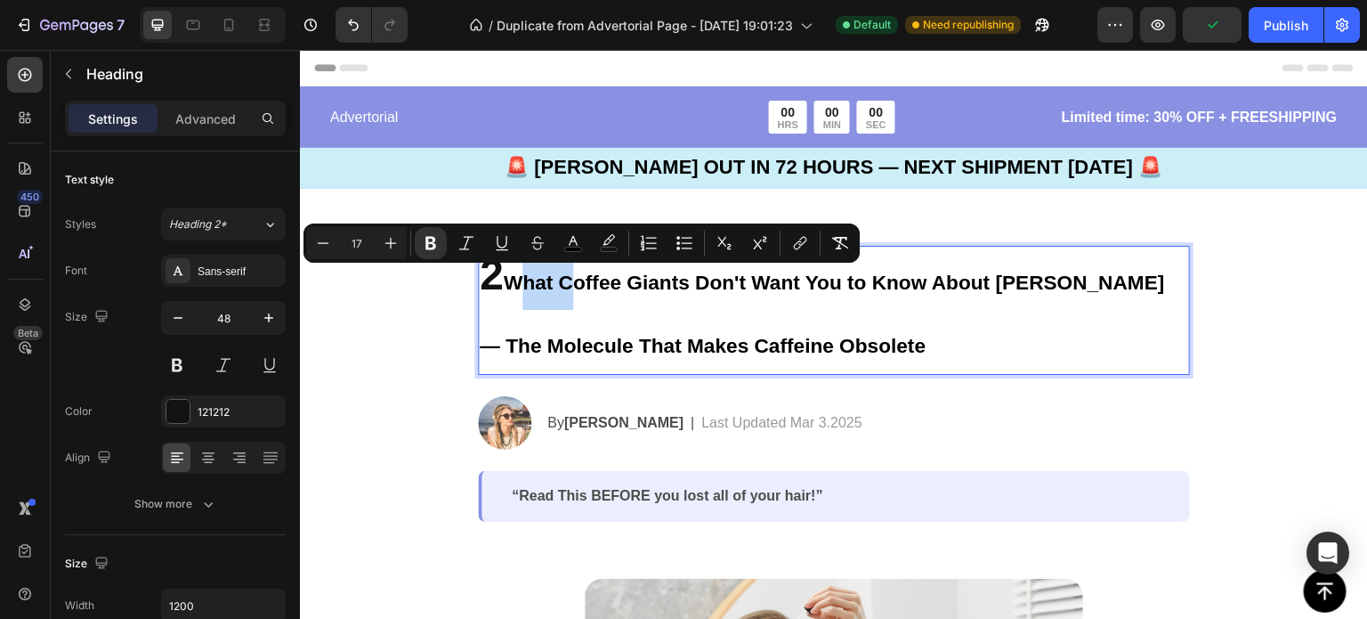
type input "48"
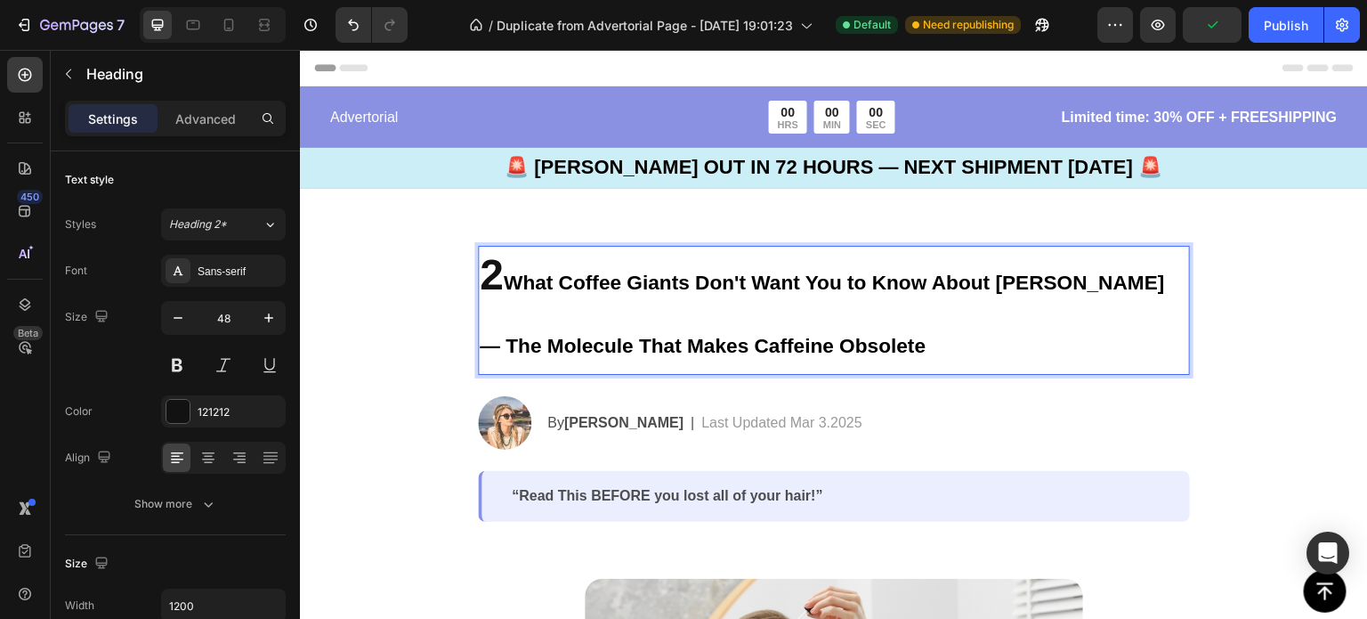
click at [502, 284] on strong "What Coffee Giants Don't Want You to Know About [PERSON_NAME] — The Molecule Th…" at bounding box center [822, 313] width 685 height 85
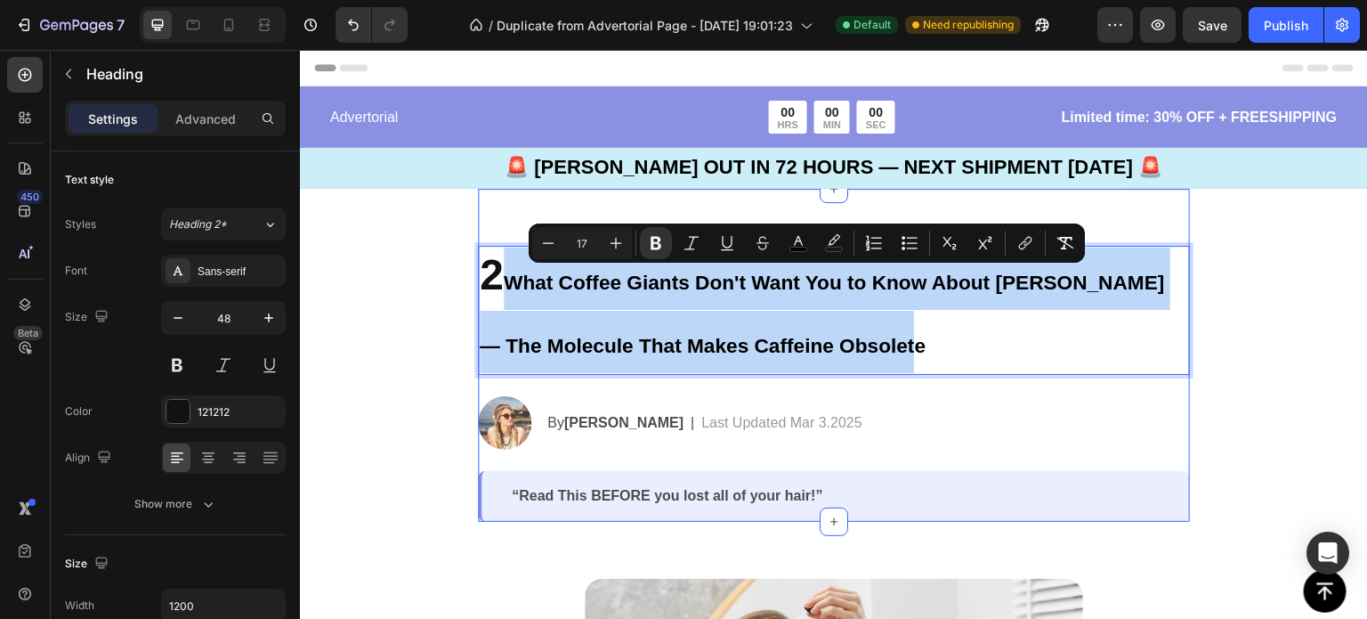
drag, startPoint x: 502, startPoint y: 284, endPoint x: 912, endPoint y: 377, distance: 419.8
click at [912, 377] on div "2 What Coffee Giants Don't Want You to Know About [PERSON_NAME] — The Molecule …" at bounding box center [834, 384] width 712 height 276
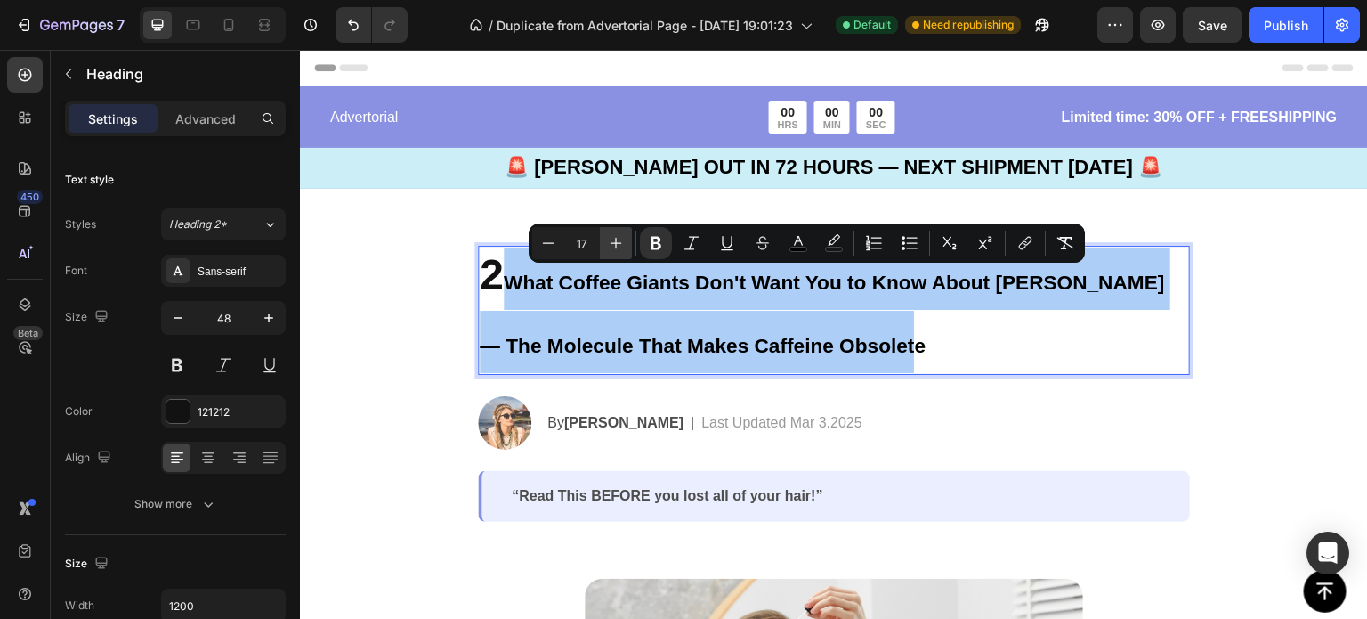
click at [615, 247] on icon "Editor contextual toolbar" at bounding box center [616, 243] width 18 height 18
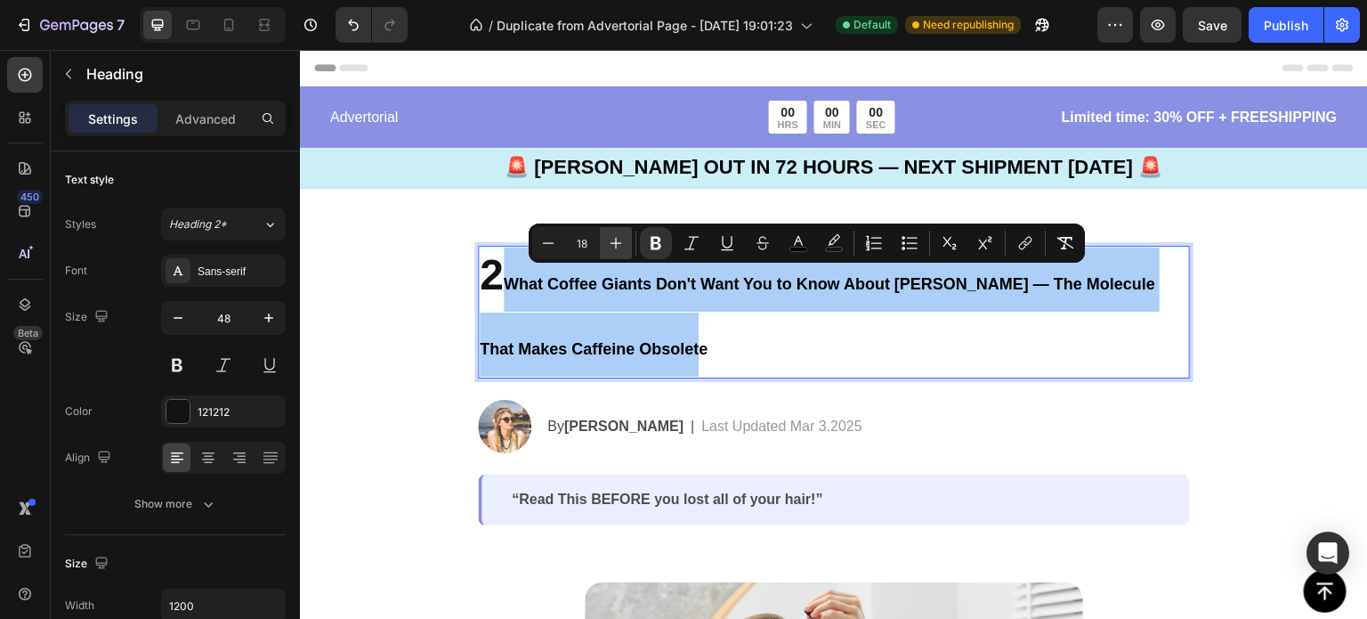
click at [615, 247] on icon "Editor contextual toolbar" at bounding box center [616, 243] width 18 height 18
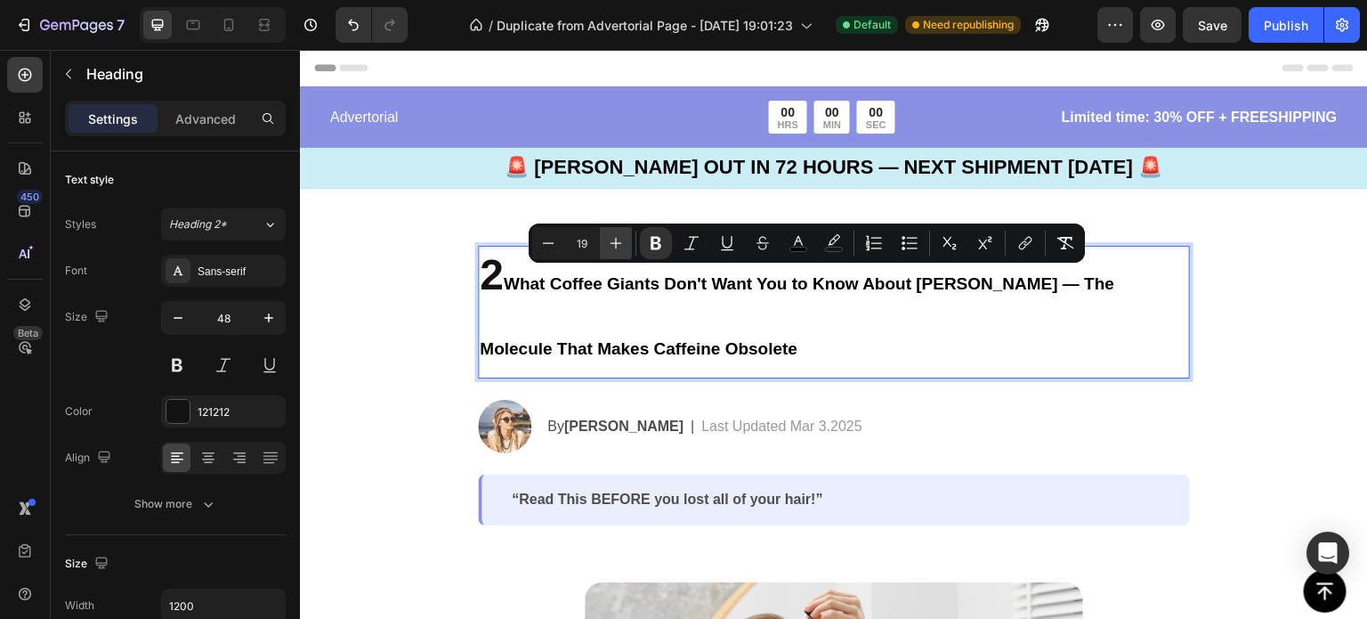
click at [615, 247] on icon "Editor contextual toolbar" at bounding box center [616, 243] width 18 height 18
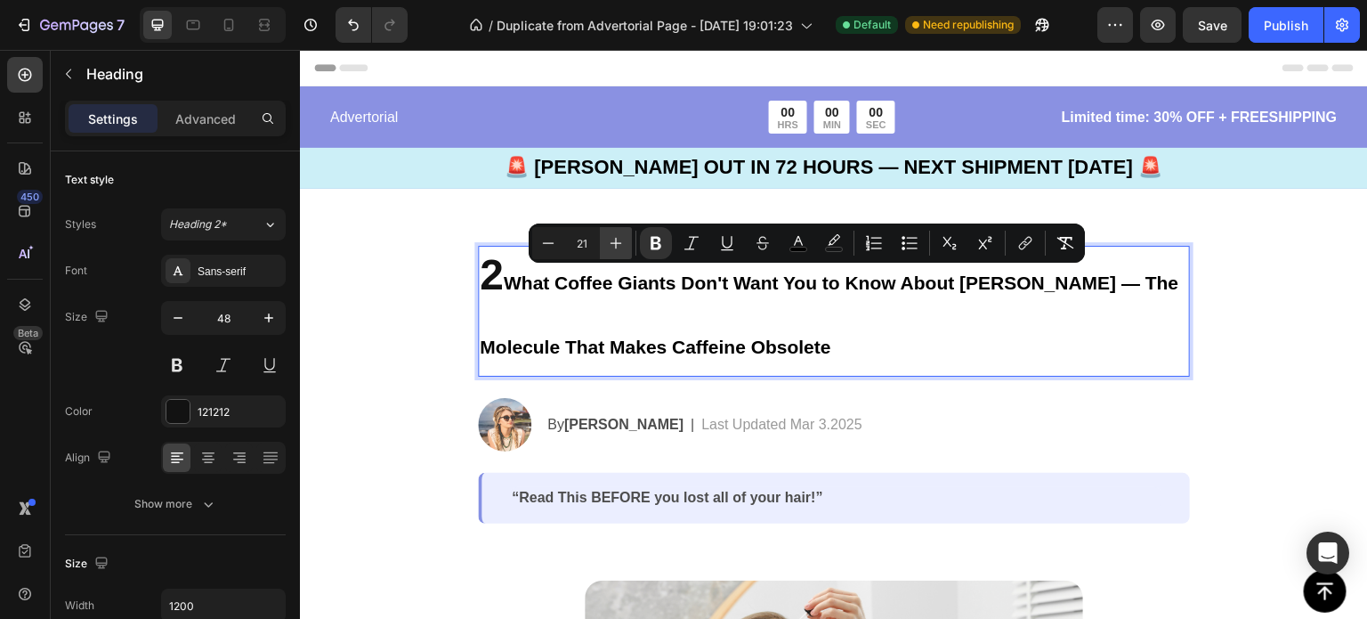
click at [615, 247] on icon "Editor contextual toolbar" at bounding box center [616, 243] width 18 height 18
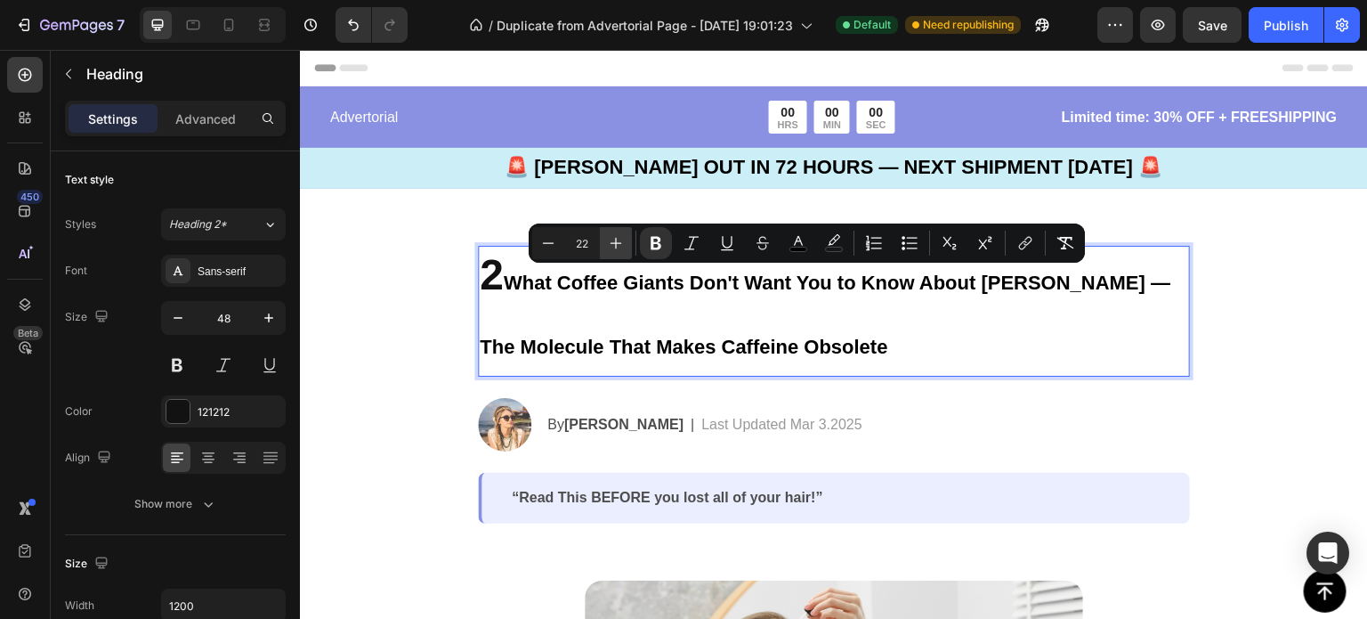
click at [615, 247] on icon "Editor contextual toolbar" at bounding box center [616, 243] width 18 height 18
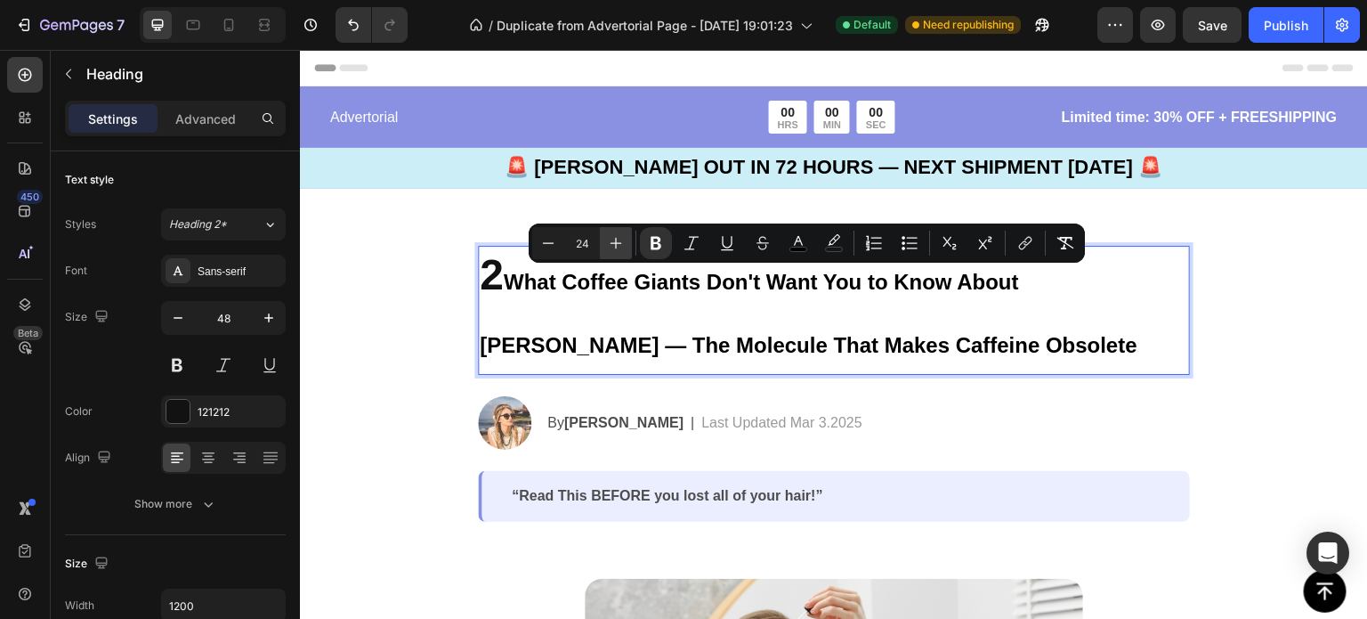
click at [615, 247] on icon "Editor contextual toolbar" at bounding box center [616, 243] width 18 height 18
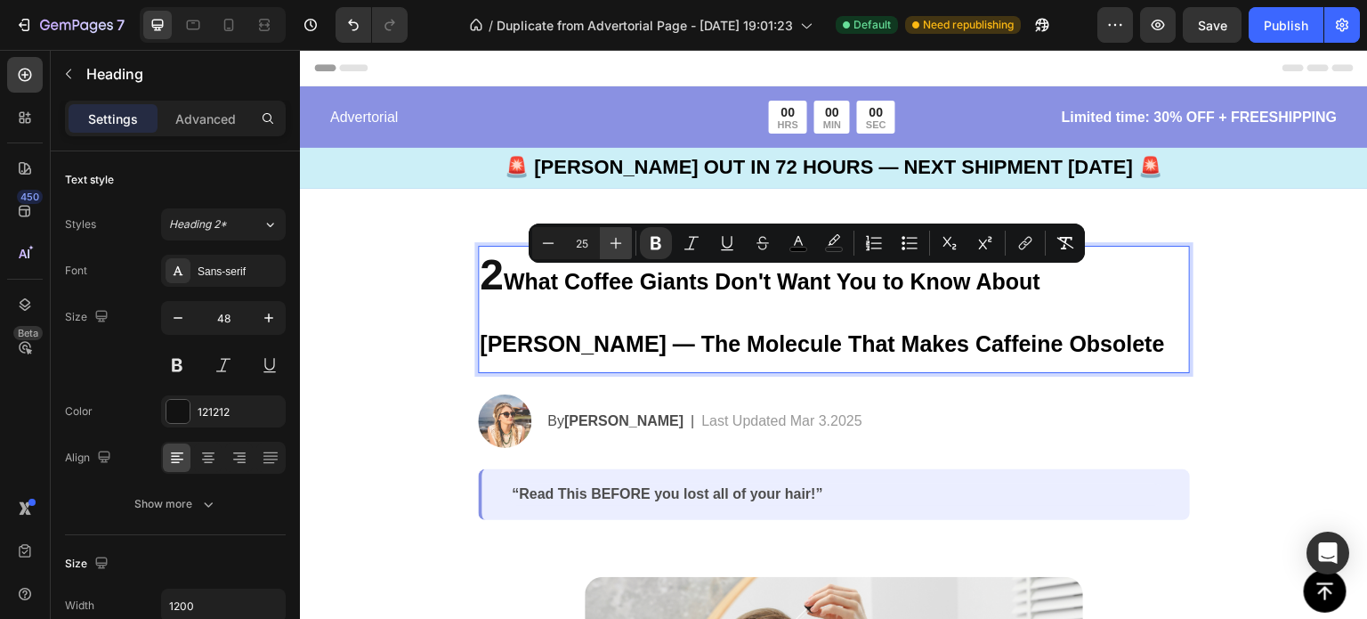
click at [615, 247] on icon "Editor contextual toolbar" at bounding box center [616, 243] width 18 height 18
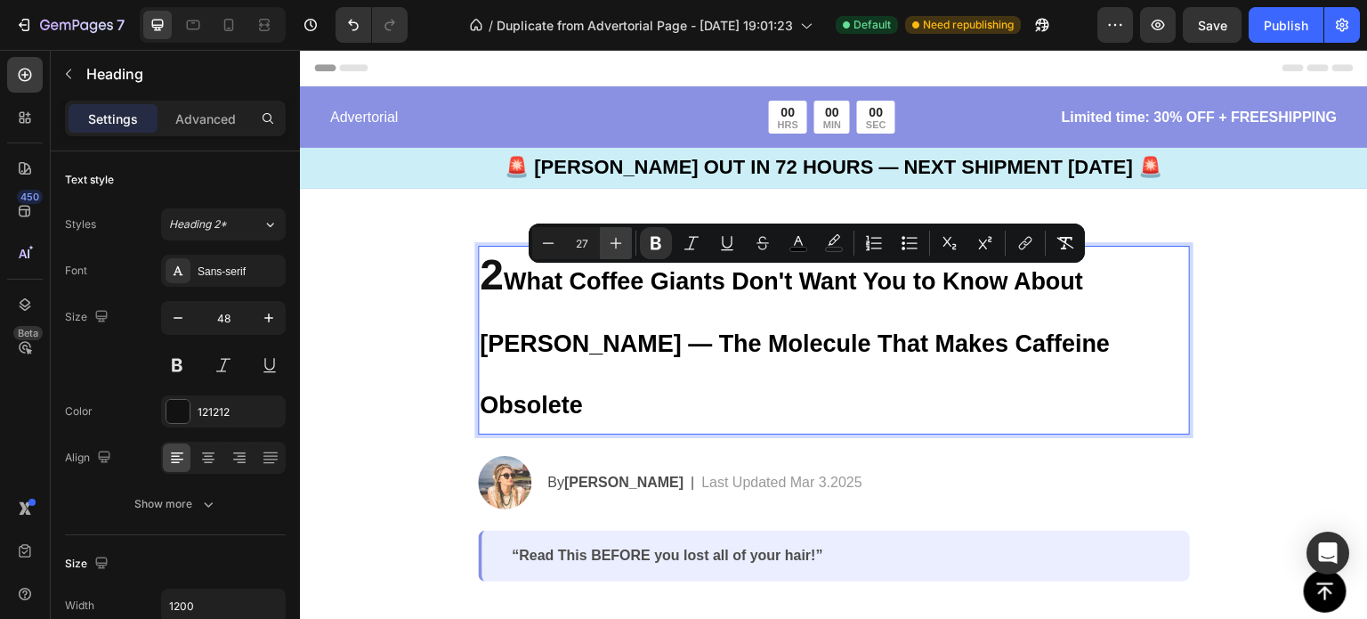
click at [615, 247] on icon "Editor contextual toolbar" at bounding box center [616, 243] width 18 height 18
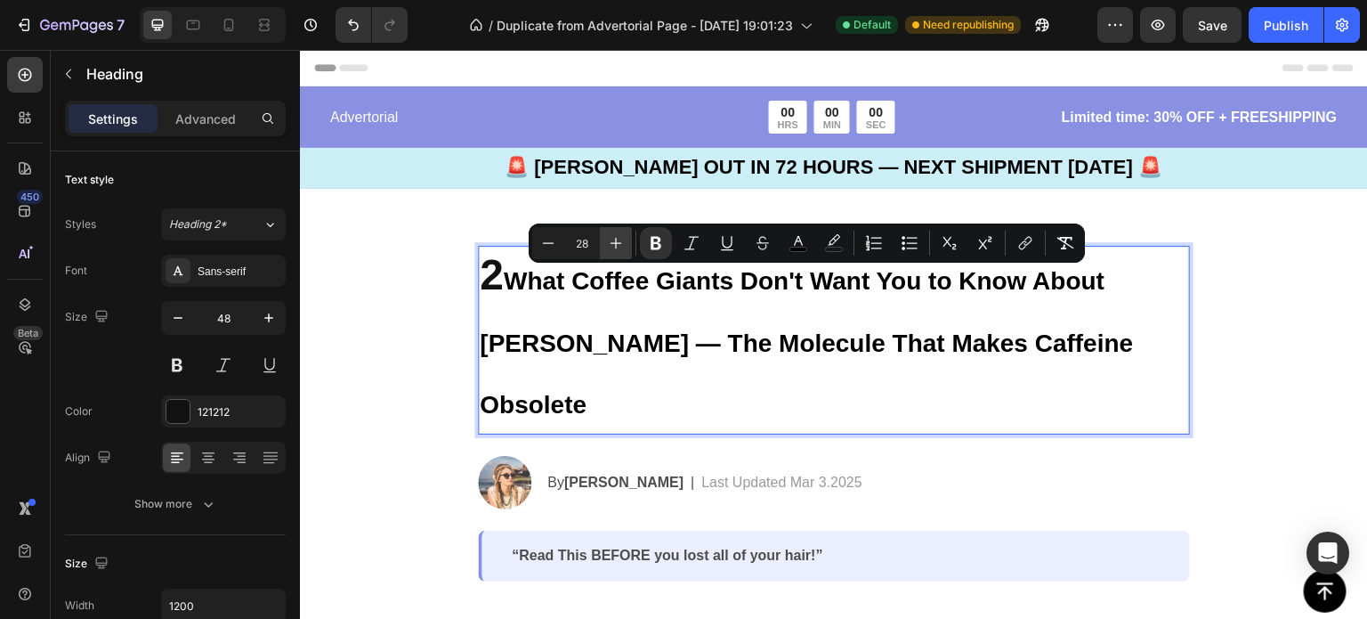
click at [615, 247] on icon "Editor contextual toolbar" at bounding box center [616, 243] width 18 height 18
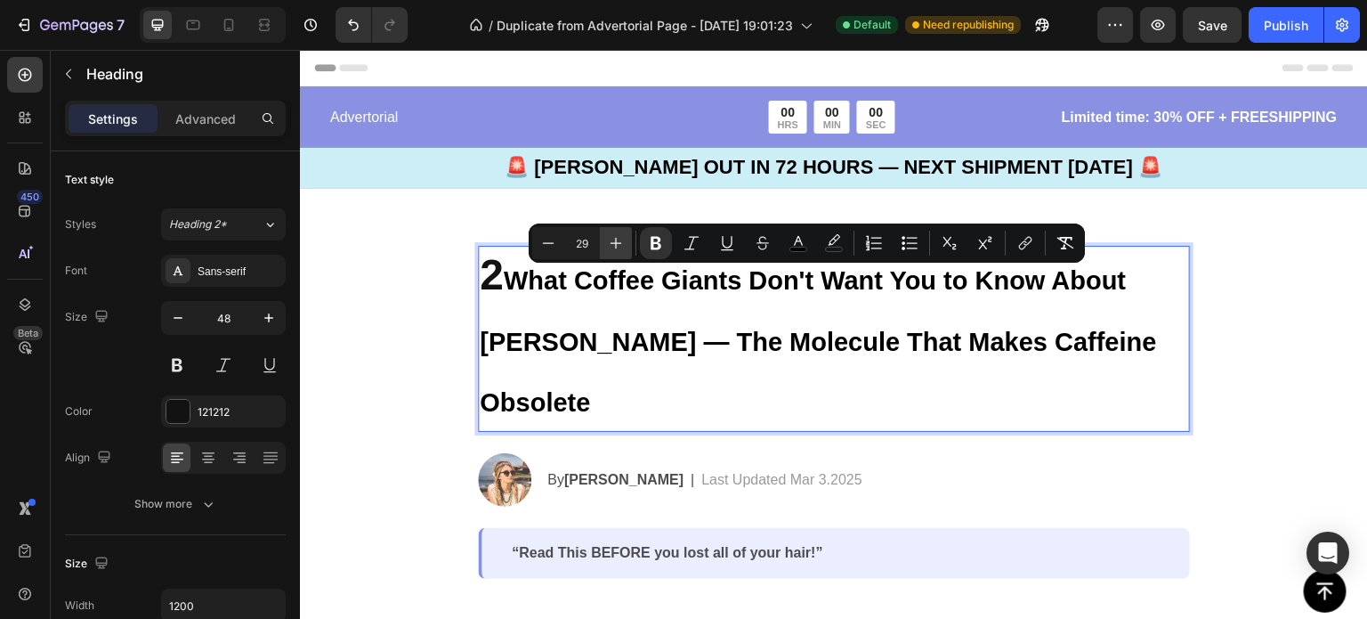
click at [615, 247] on icon "Editor contextual toolbar" at bounding box center [616, 243] width 18 height 18
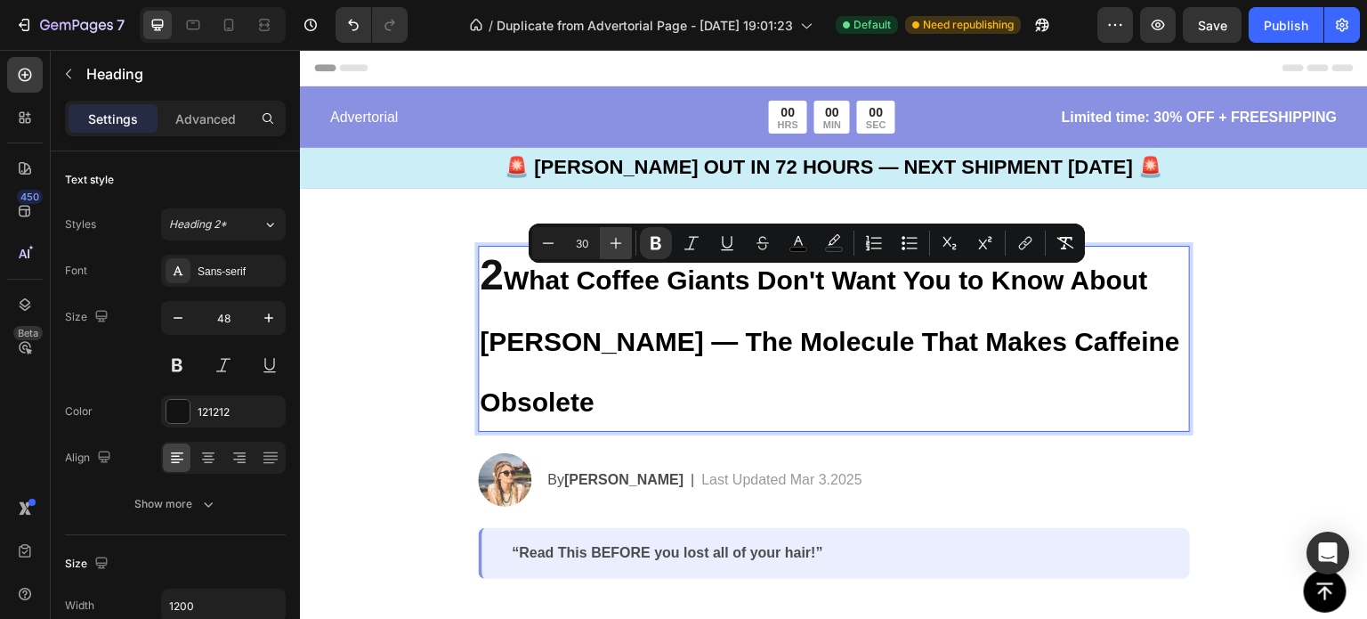
click at [615, 247] on icon "Editor contextual toolbar" at bounding box center [616, 243] width 18 height 18
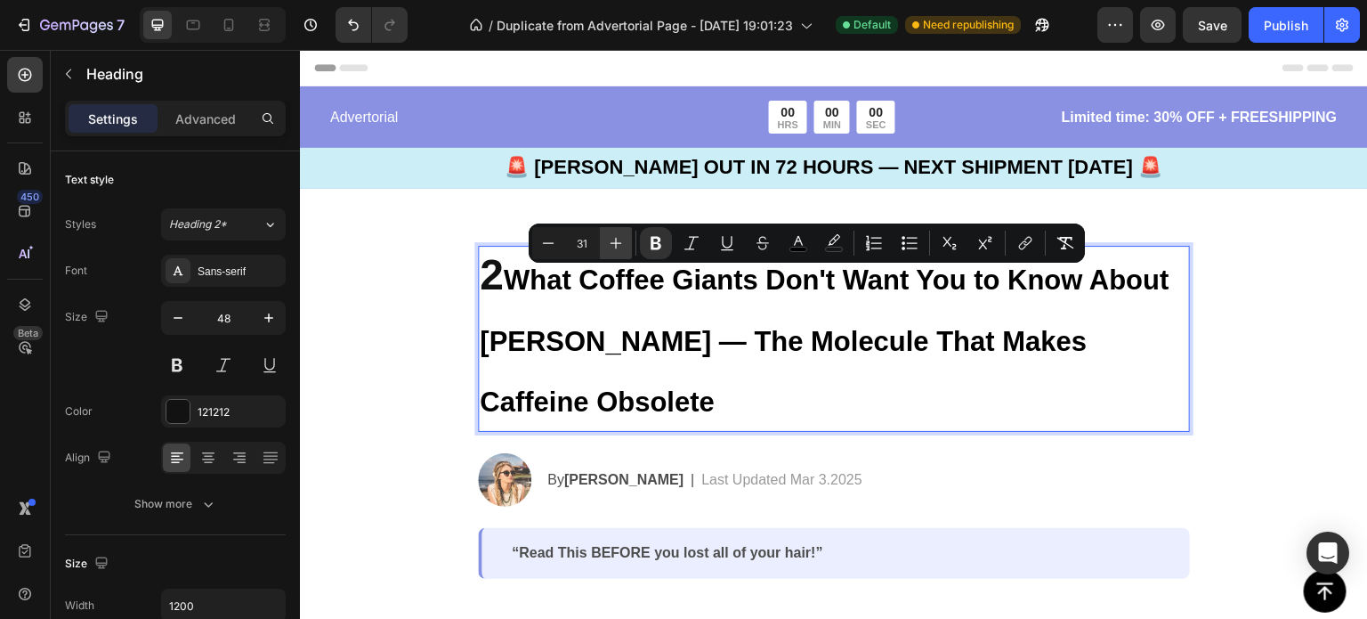
click at [615, 247] on icon "Editor contextual toolbar" at bounding box center [616, 243] width 18 height 18
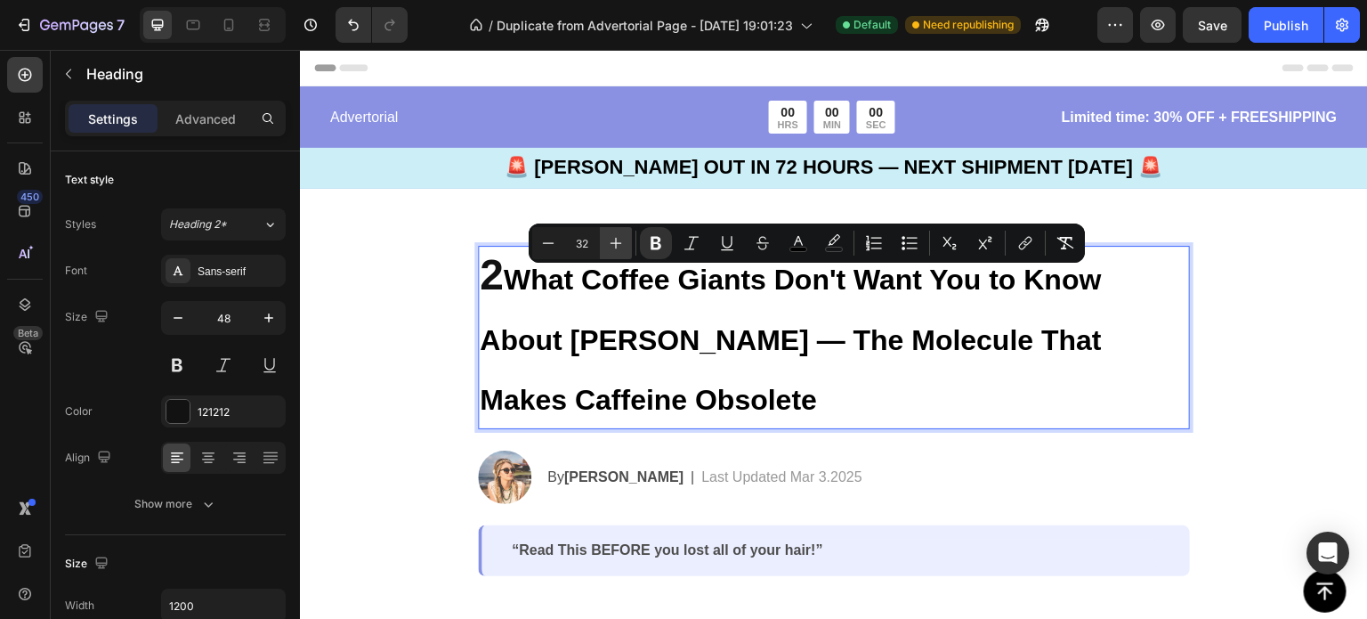
click at [615, 247] on icon "Editor contextual toolbar" at bounding box center [616, 243] width 18 height 18
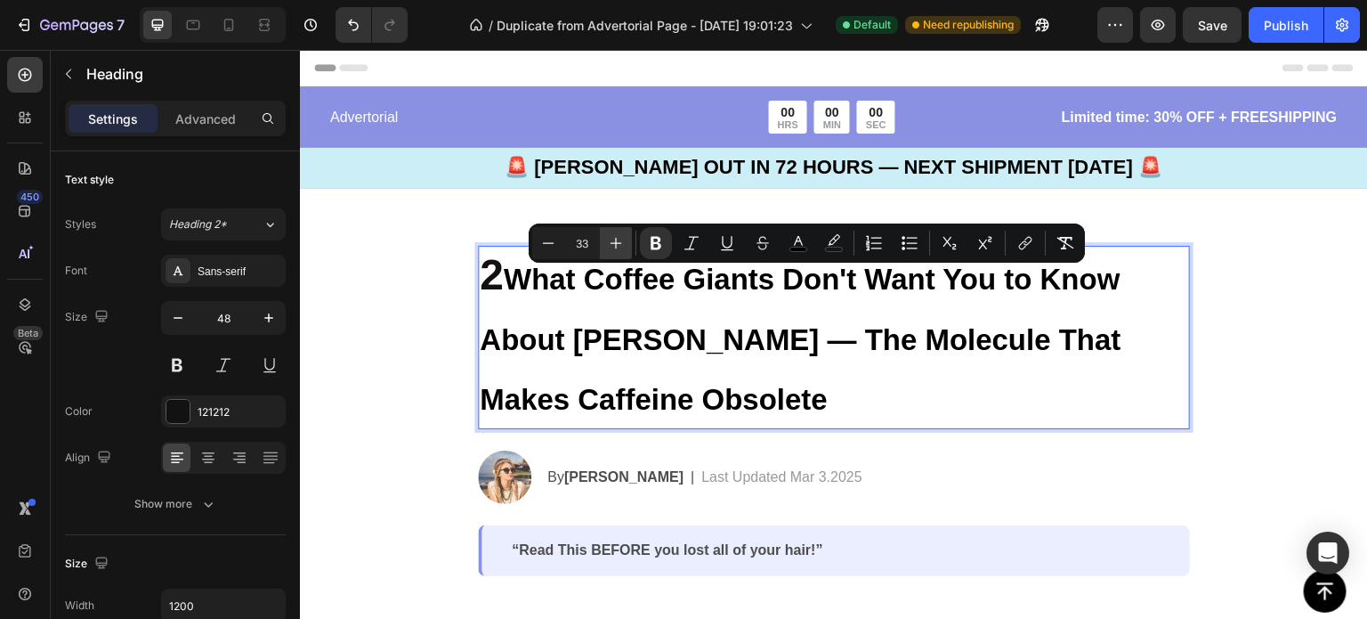
click at [615, 247] on icon "Editor contextual toolbar" at bounding box center [616, 243] width 18 height 18
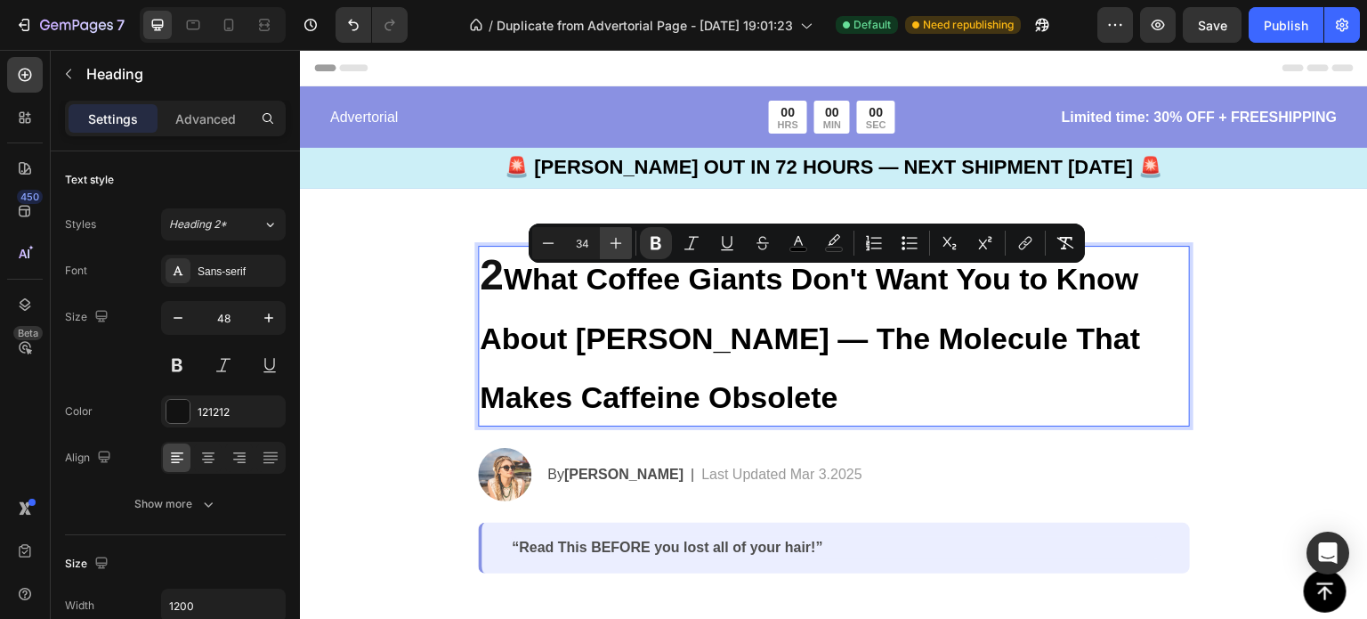
click at [615, 247] on icon "Editor contextual toolbar" at bounding box center [616, 243] width 18 height 18
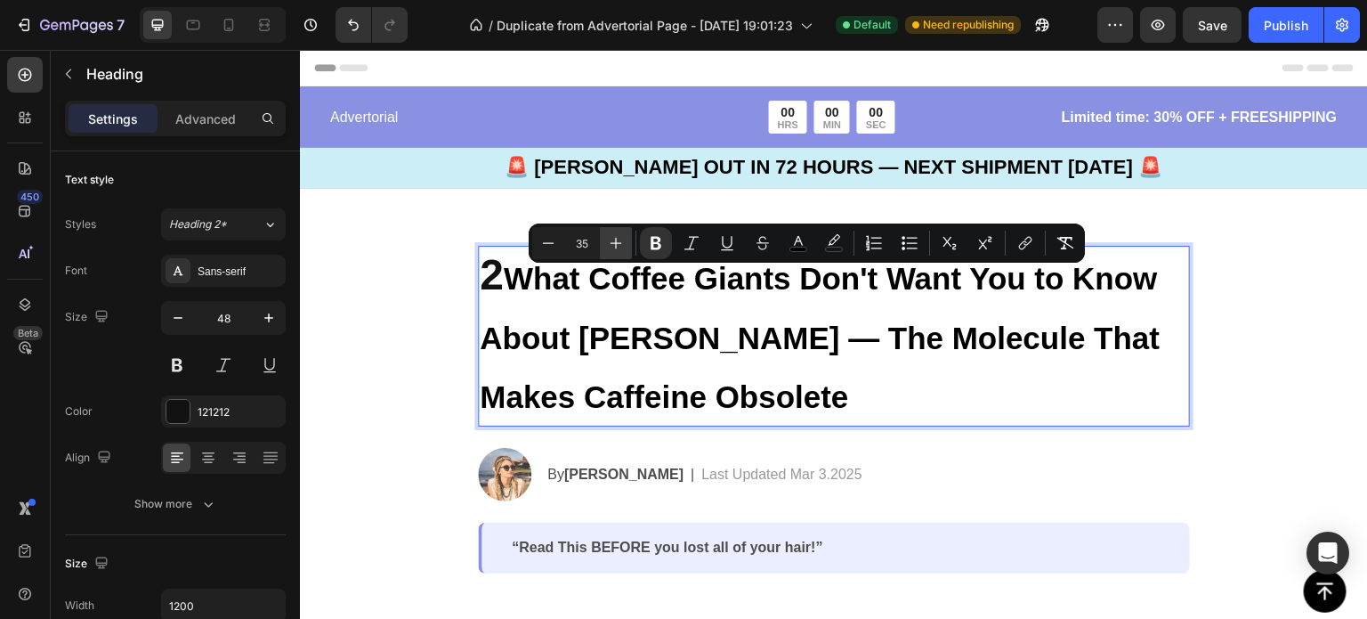
click at [615, 247] on icon "Editor contextual toolbar" at bounding box center [616, 243] width 18 height 18
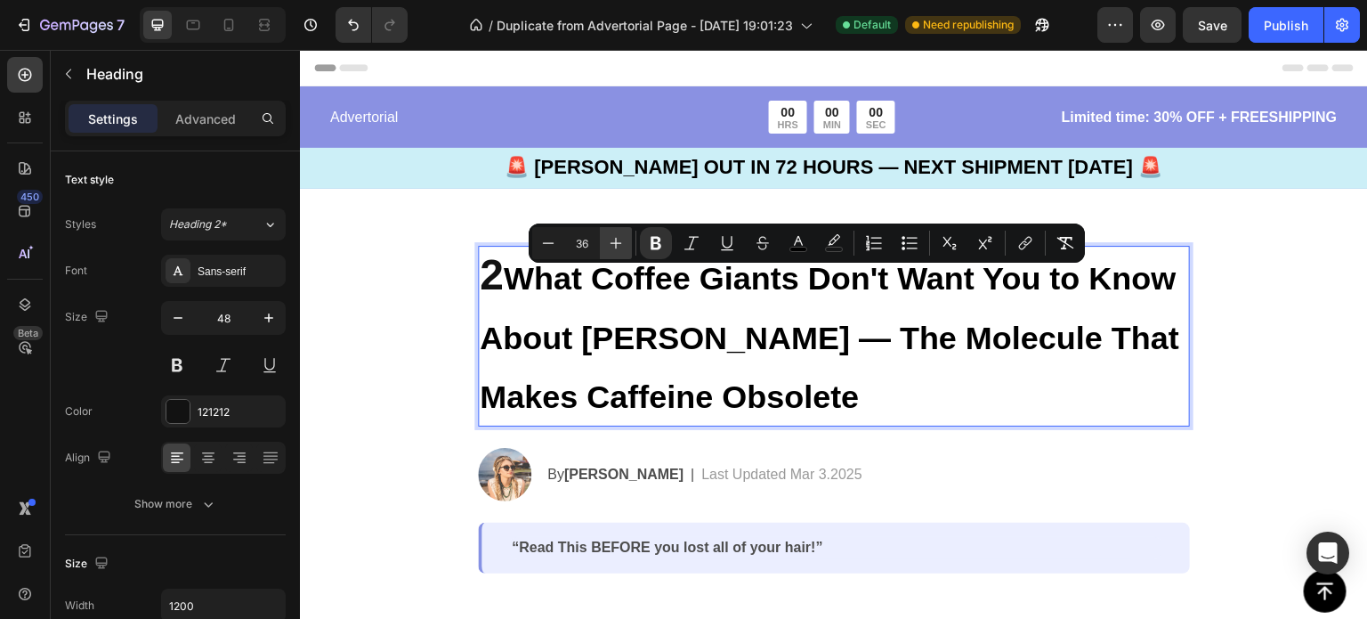
click at [615, 247] on icon "Editor contextual toolbar" at bounding box center [616, 243] width 18 height 18
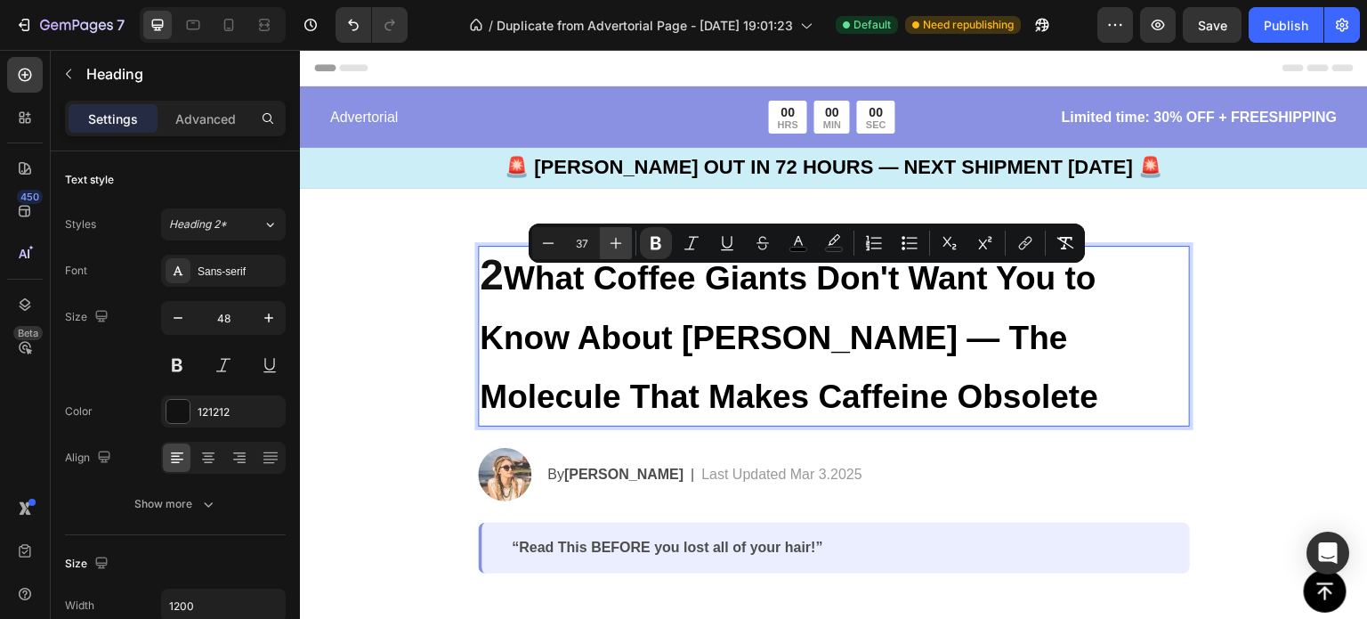
click at [615, 247] on icon "Editor contextual toolbar" at bounding box center [616, 243] width 18 height 18
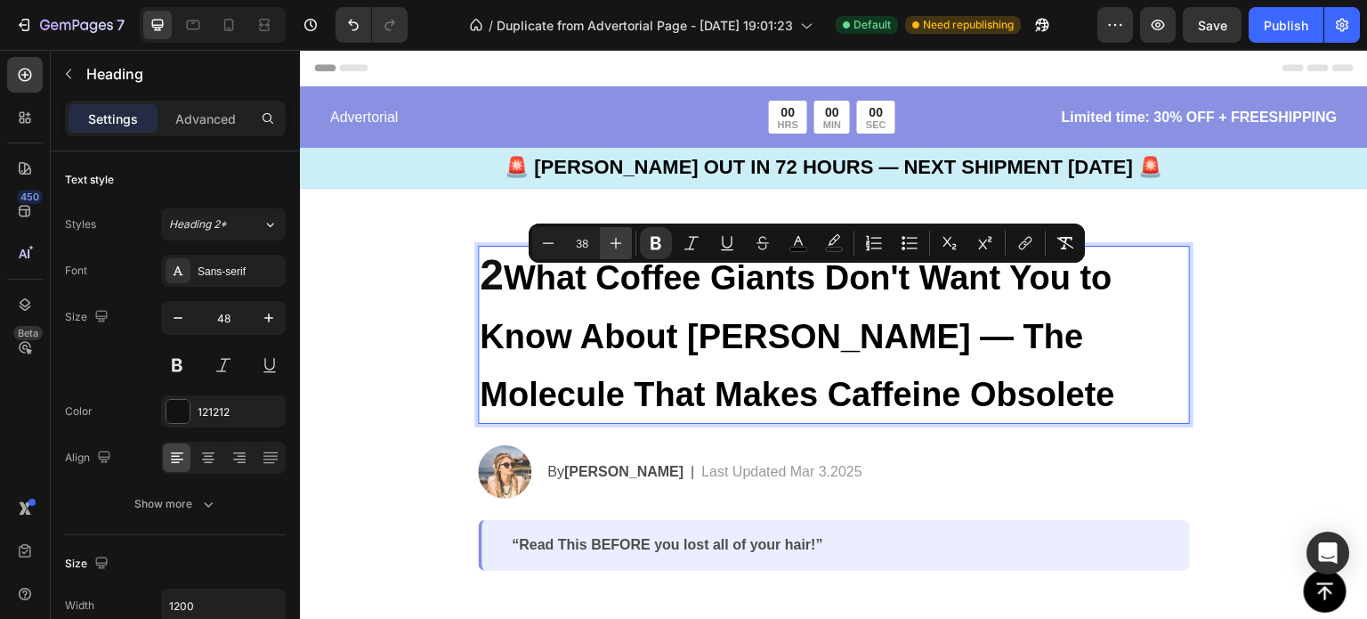
click at [615, 247] on icon "Editor contextual toolbar" at bounding box center [616, 243] width 18 height 18
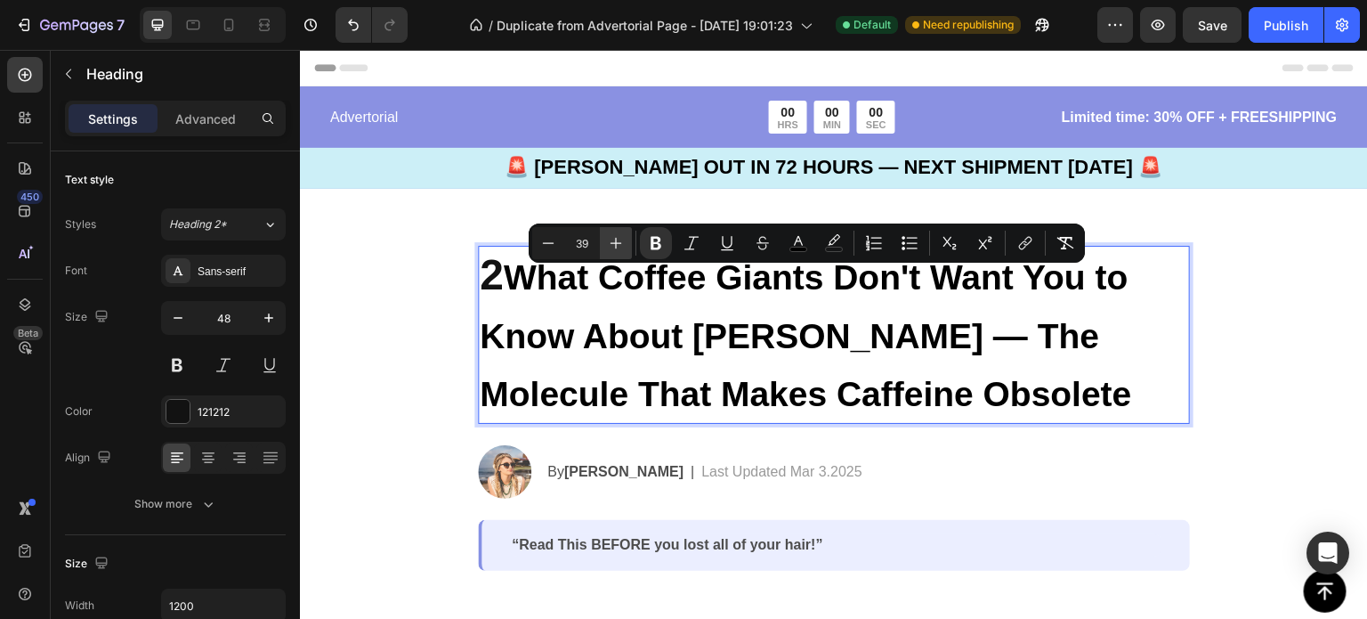
click at [615, 247] on icon "Editor contextual toolbar" at bounding box center [616, 243] width 18 height 18
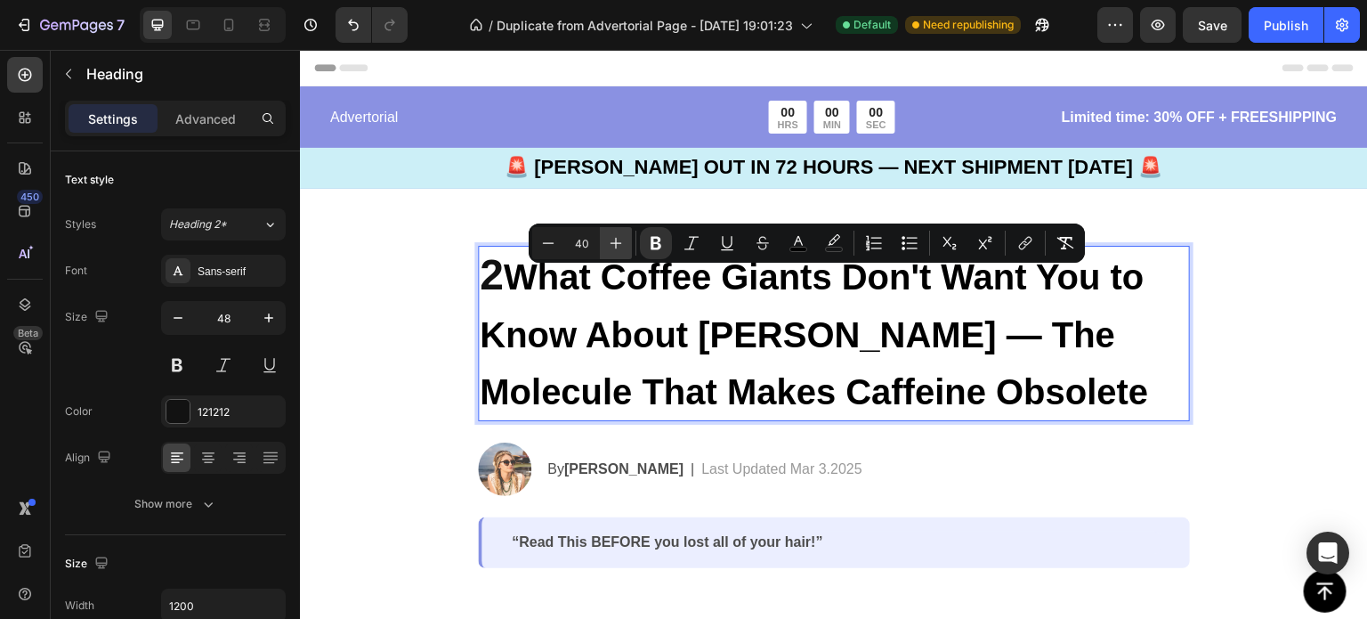
click at [615, 247] on icon "Editor contextual toolbar" at bounding box center [616, 243] width 18 height 18
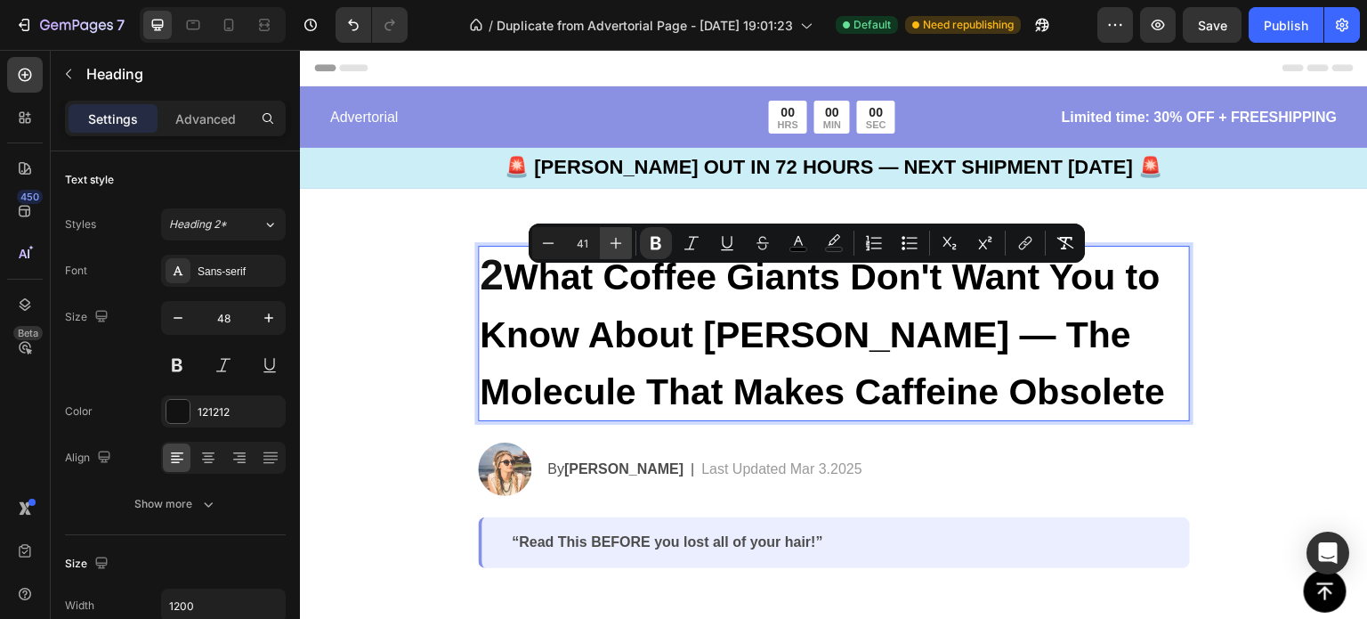
click at [615, 247] on icon "Editor contextual toolbar" at bounding box center [616, 243] width 18 height 18
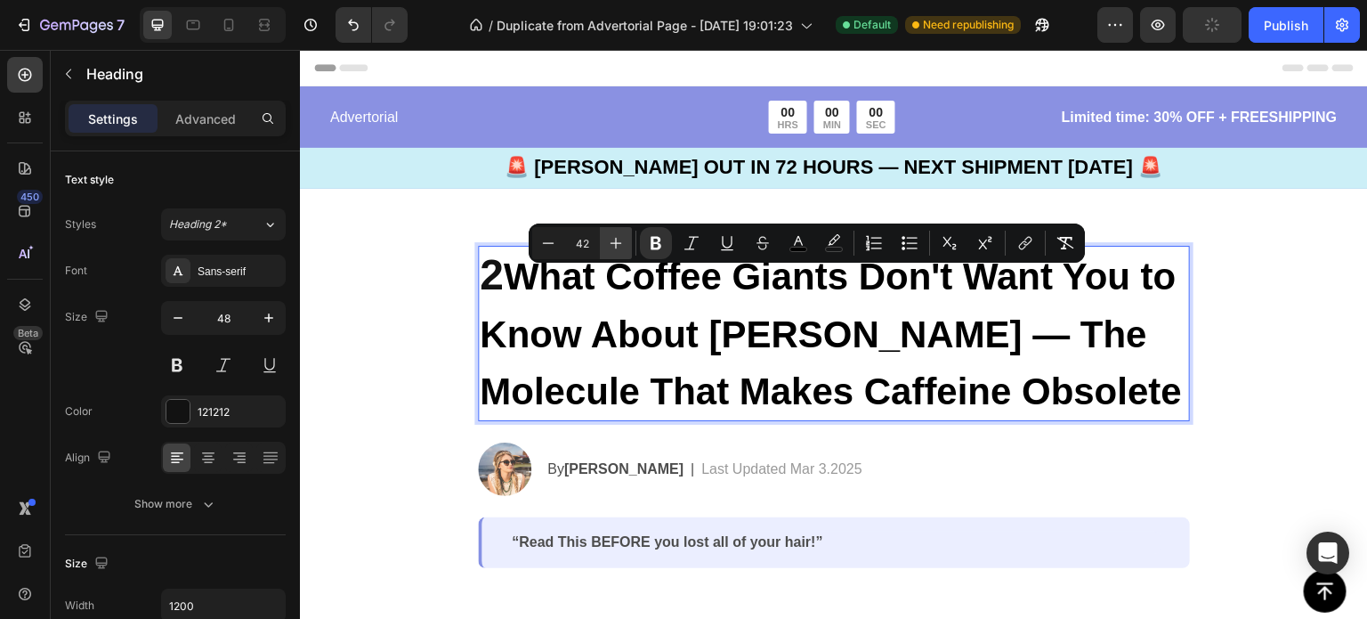
click at [615, 247] on icon "Editor contextual toolbar" at bounding box center [616, 243] width 18 height 18
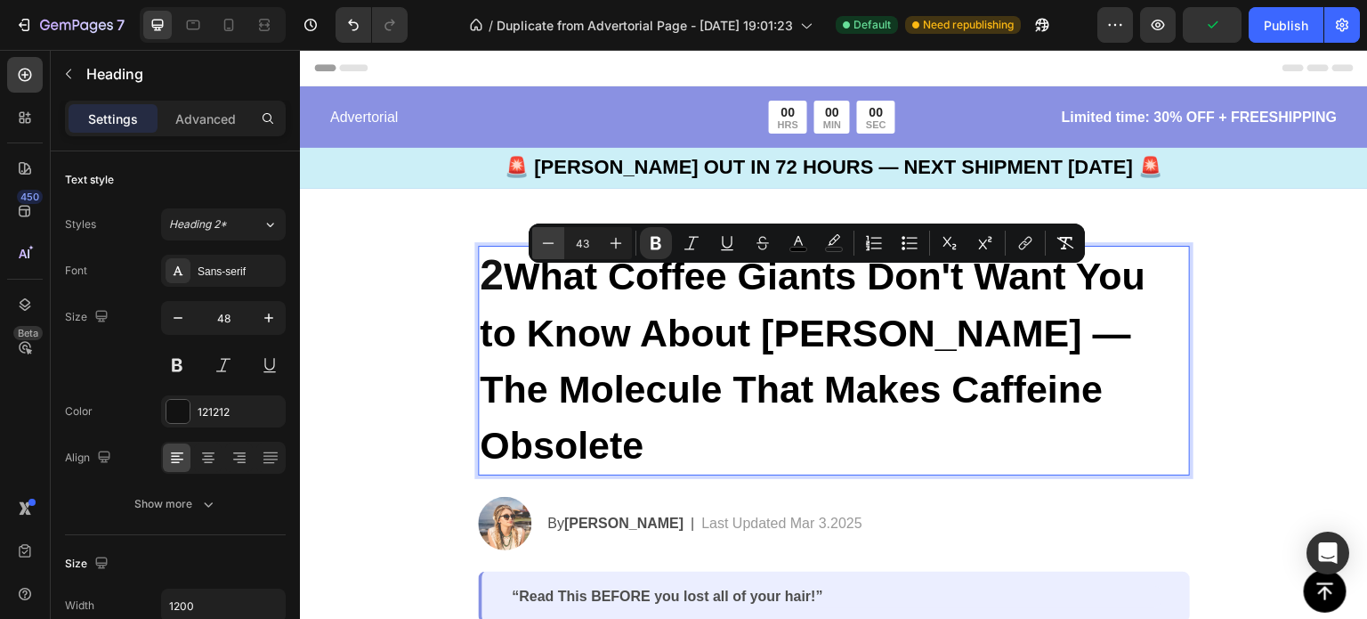
click at [553, 243] on icon "Editor contextual toolbar" at bounding box center [549, 242] width 12 height 1
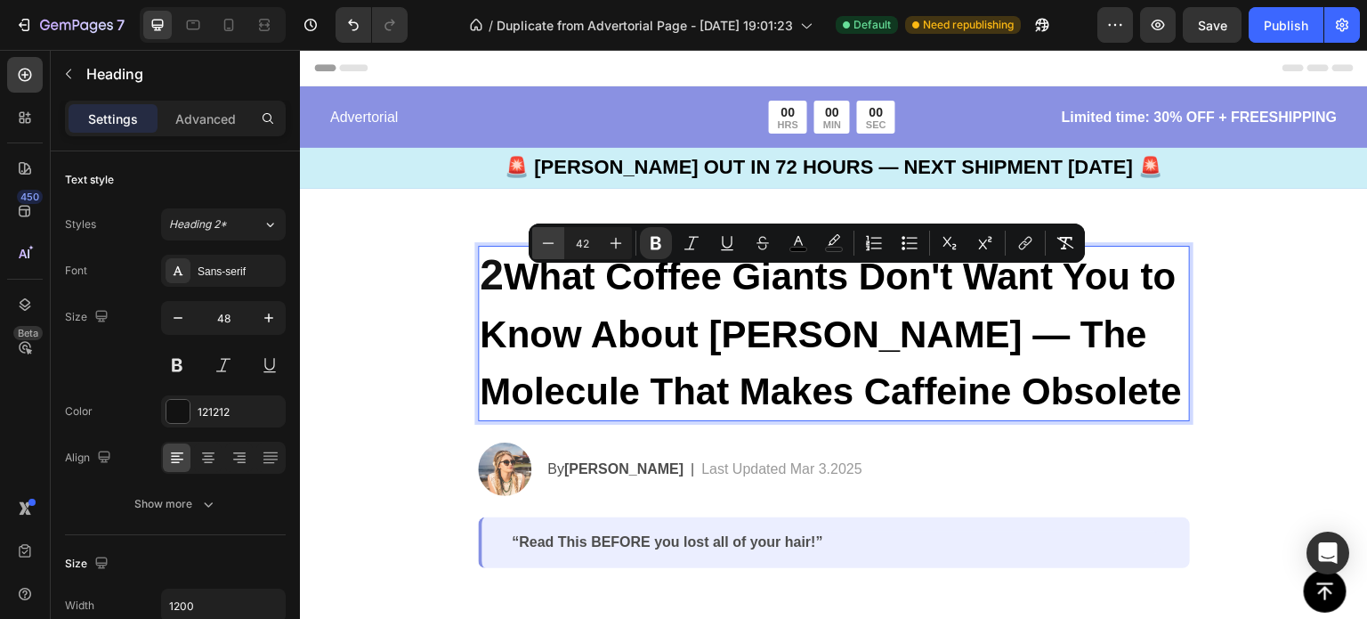
click at [553, 243] on icon "Editor contextual toolbar" at bounding box center [549, 242] width 12 height 1
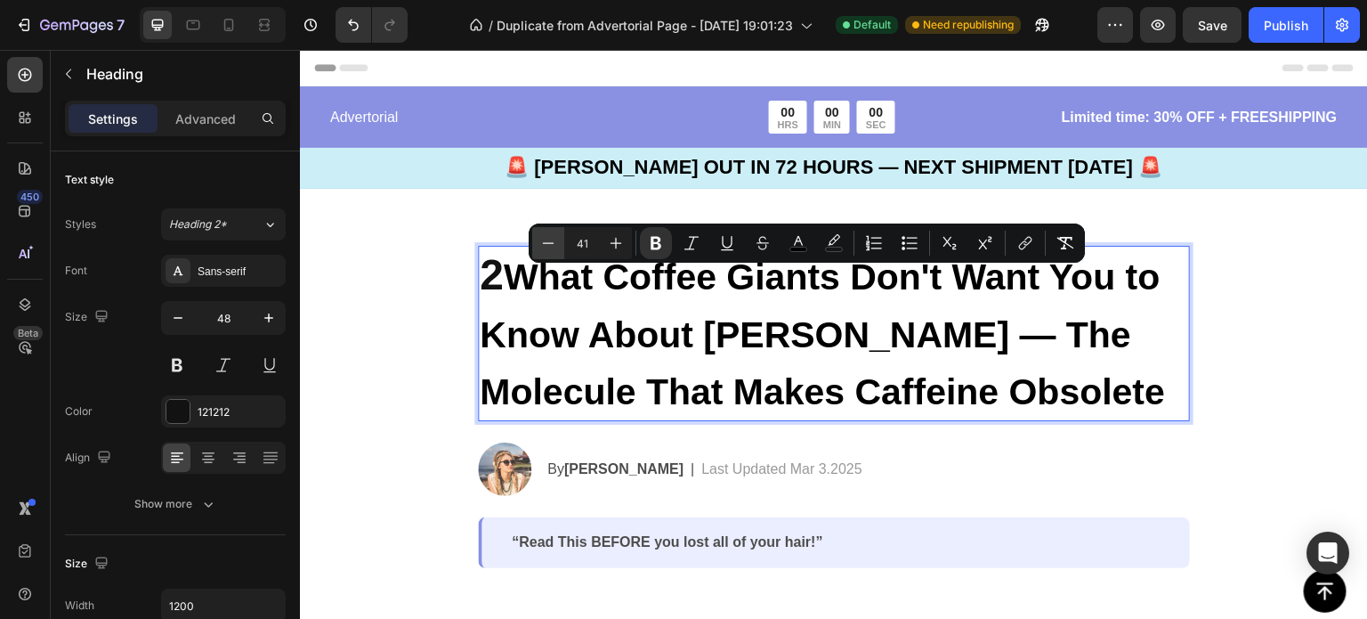
click at [553, 243] on icon "Editor contextual toolbar" at bounding box center [549, 242] width 12 height 1
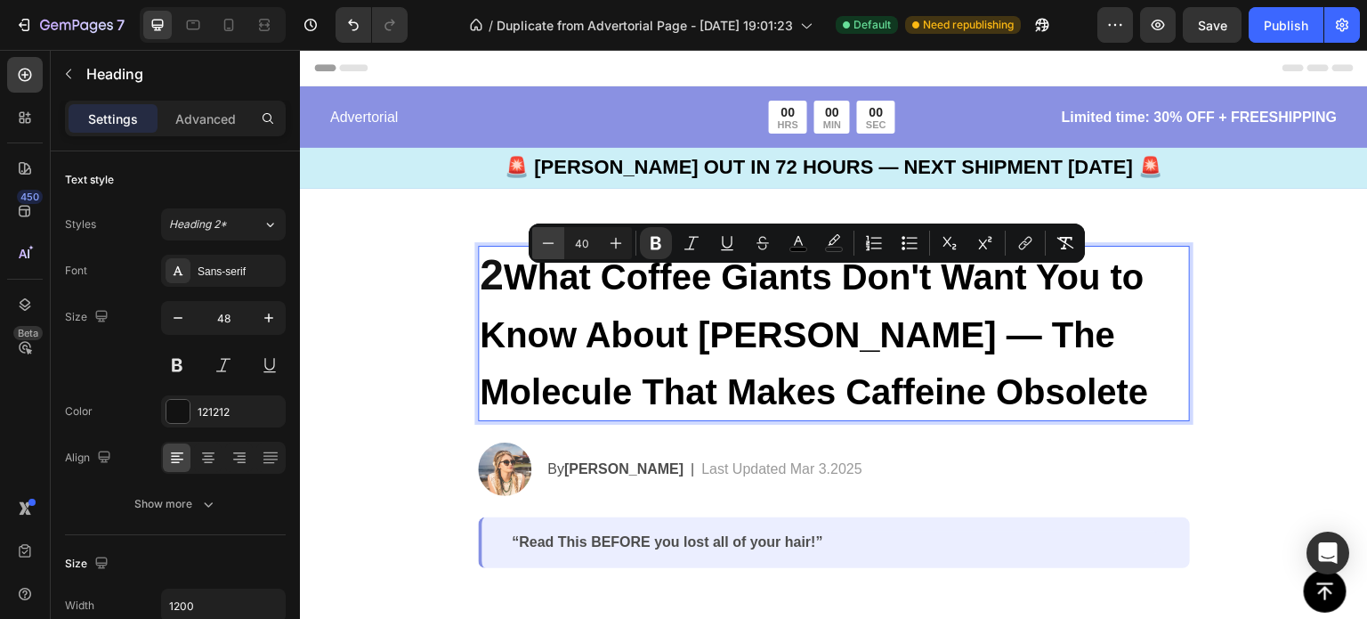
click at [553, 243] on icon "Editor contextual toolbar" at bounding box center [549, 242] width 12 height 1
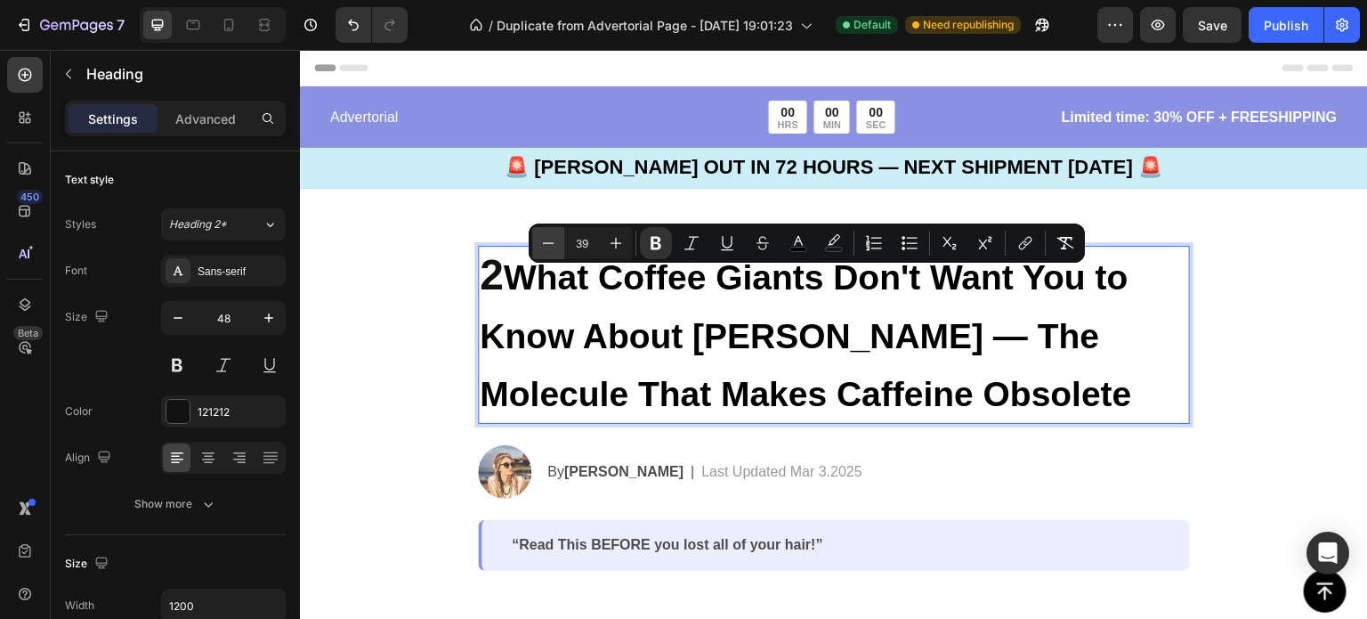
click at [553, 243] on icon "Editor contextual toolbar" at bounding box center [549, 242] width 12 height 1
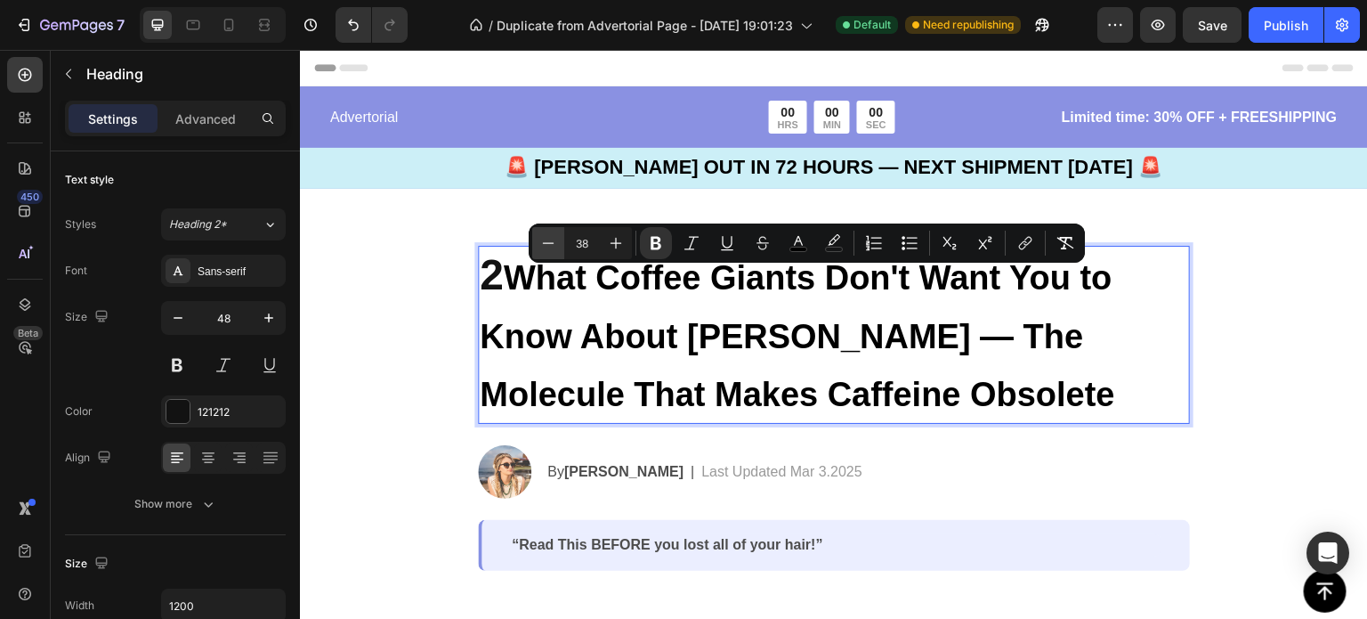
click at [553, 243] on icon "Editor contextual toolbar" at bounding box center [549, 242] width 12 height 1
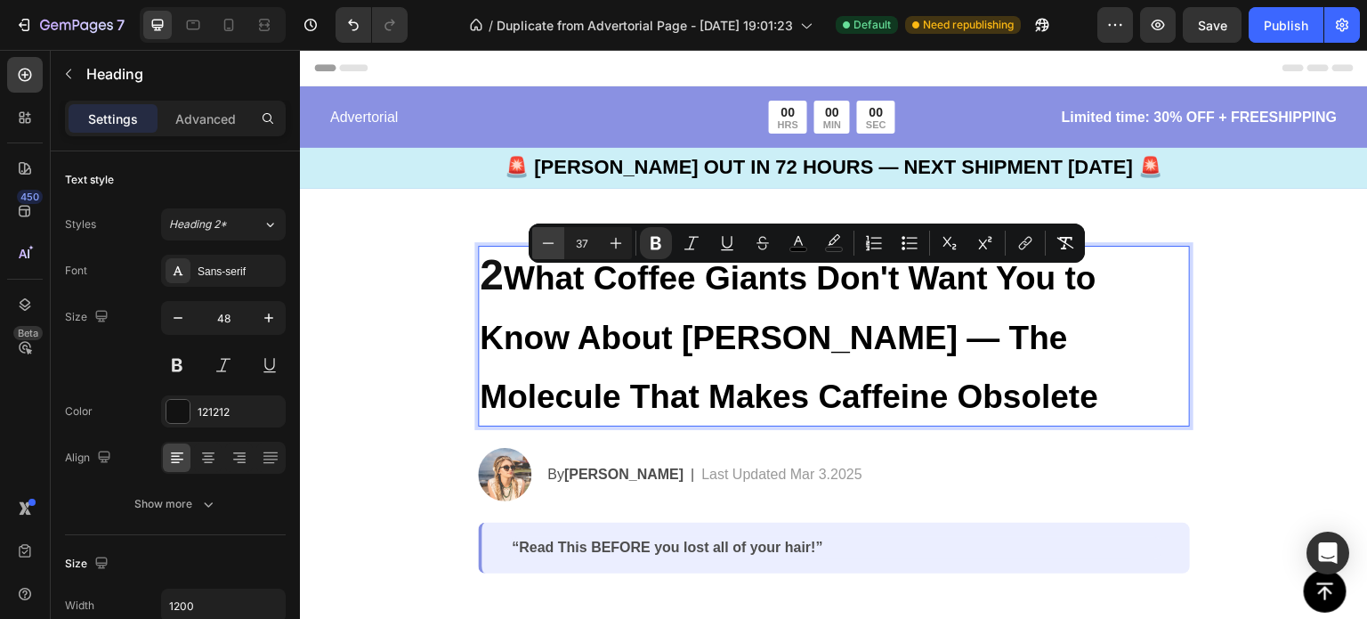
click at [553, 243] on icon "Editor contextual toolbar" at bounding box center [549, 242] width 12 height 1
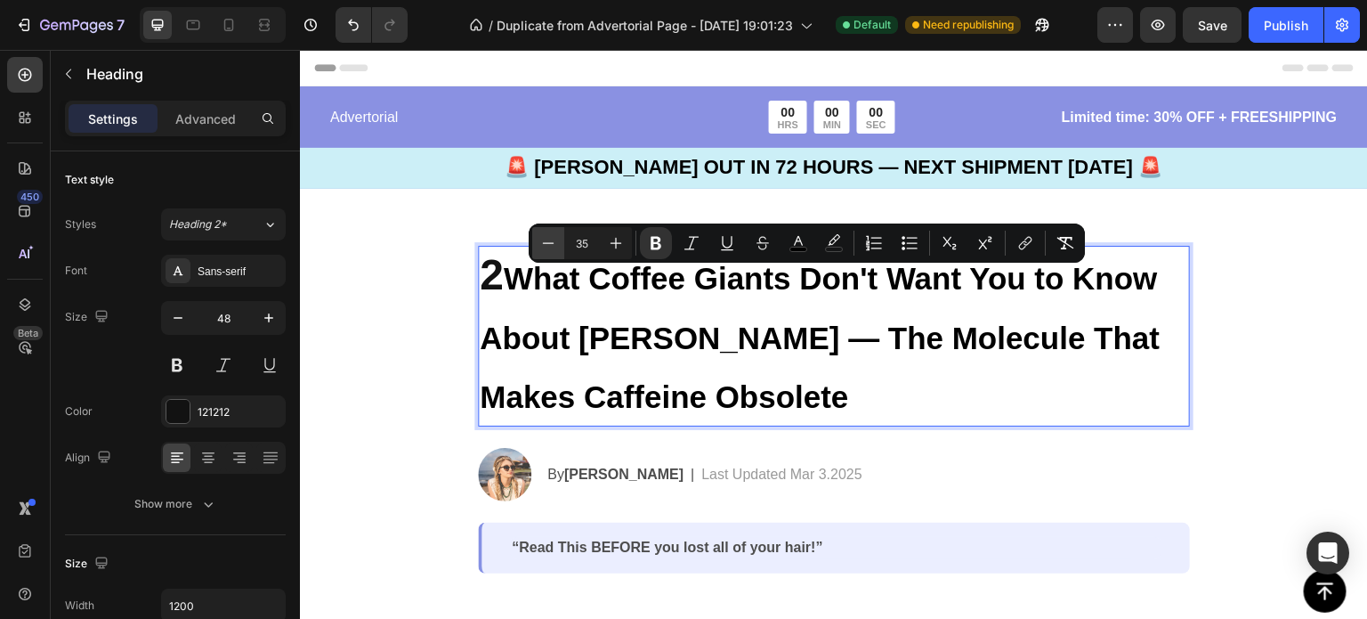
click at [553, 243] on icon "Editor contextual toolbar" at bounding box center [549, 242] width 12 height 1
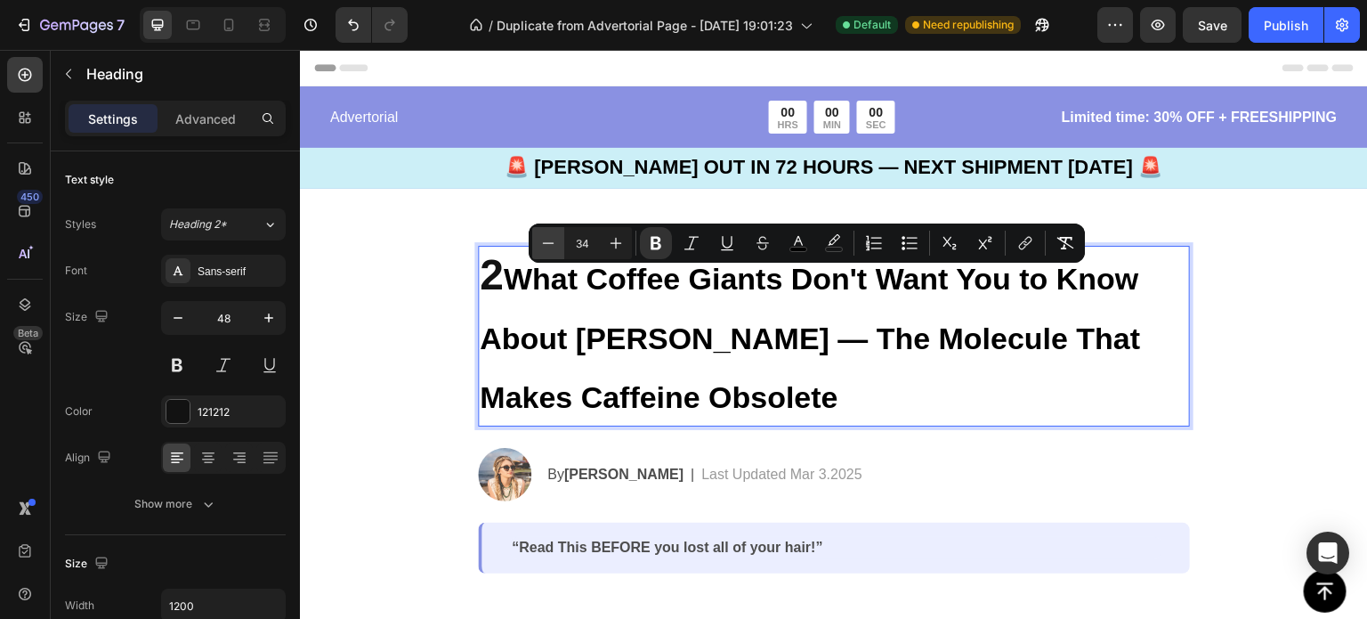
click at [553, 243] on icon "Editor contextual toolbar" at bounding box center [549, 242] width 12 height 1
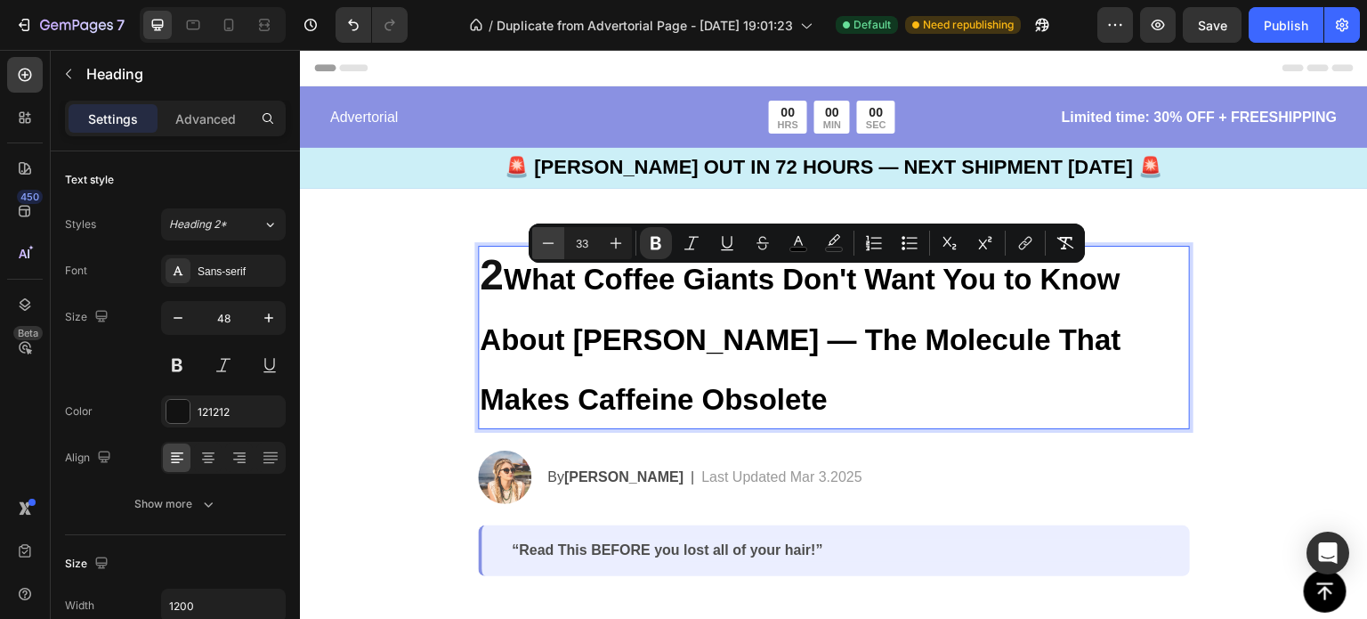
click at [553, 243] on icon "Editor contextual toolbar" at bounding box center [549, 242] width 12 height 1
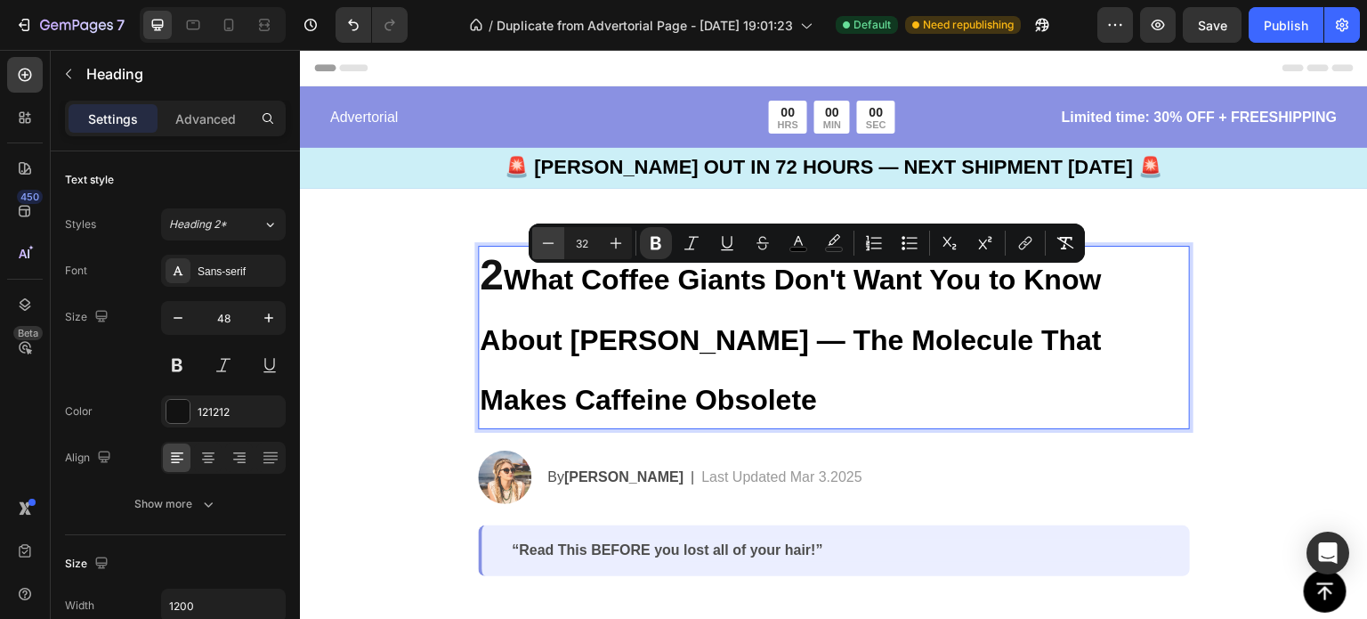
click at [553, 243] on icon "Editor contextual toolbar" at bounding box center [549, 242] width 12 height 1
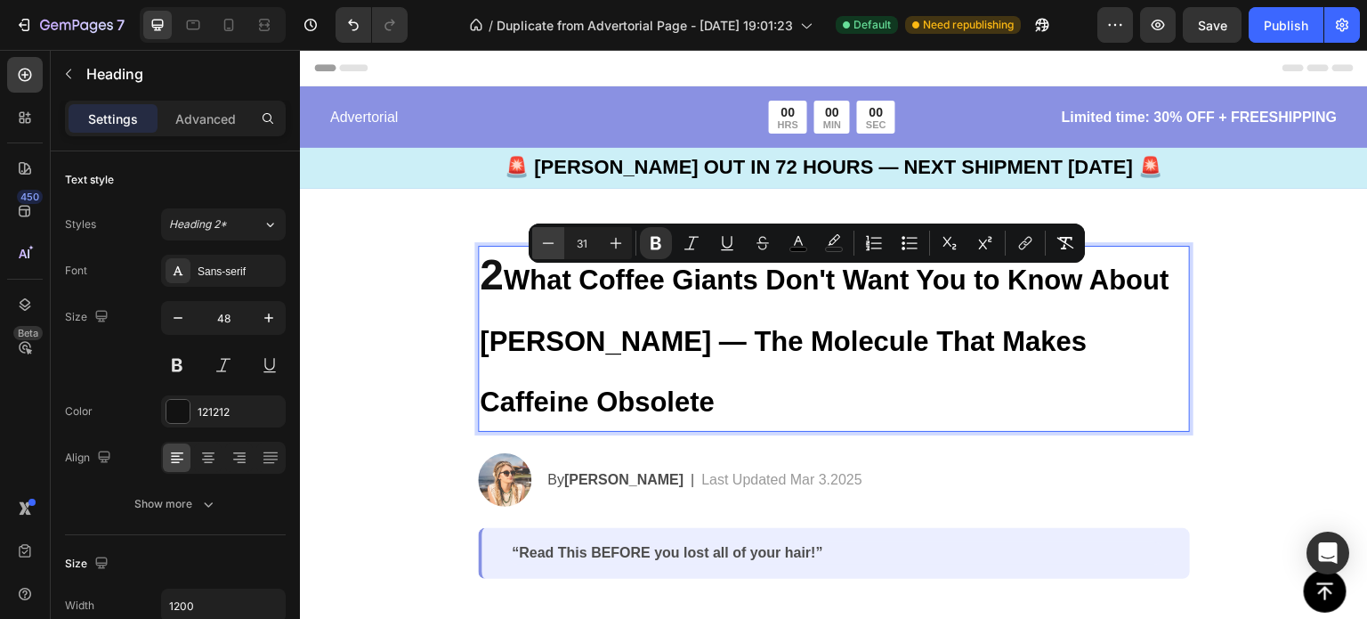
click at [553, 243] on icon "Editor contextual toolbar" at bounding box center [549, 242] width 12 height 1
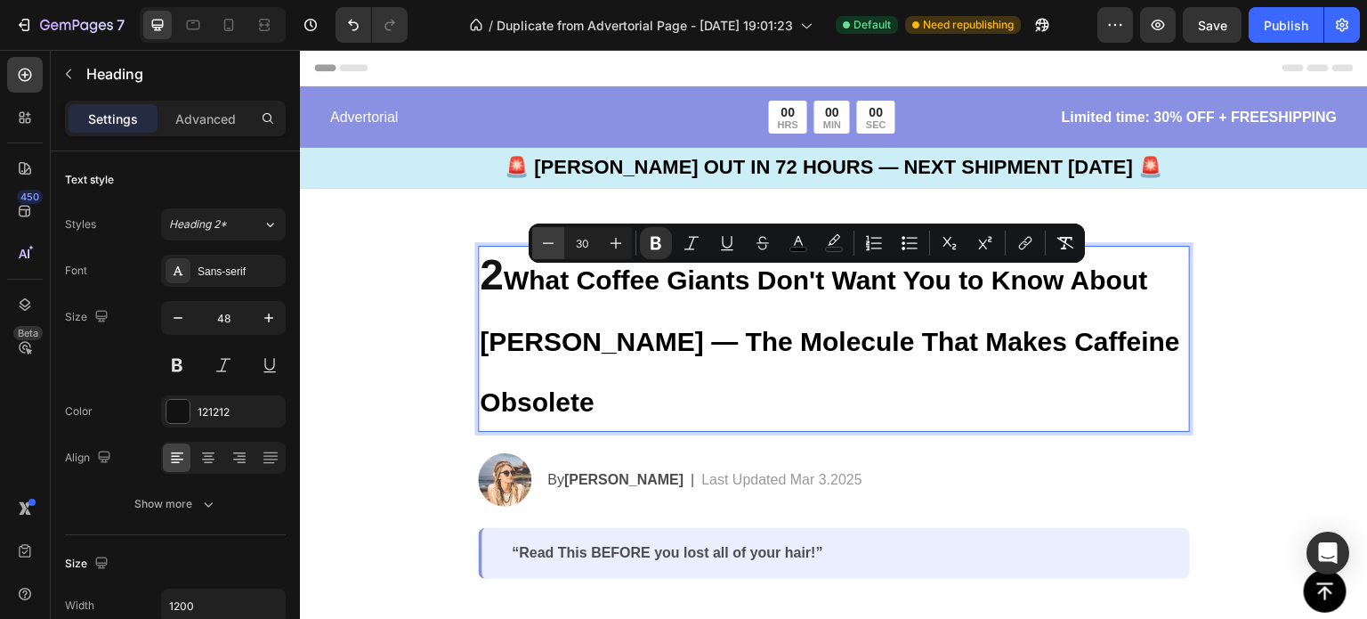
click at [553, 243] on icon "Editor contextual toolbar" at bounding box center [549, 242] width 12 height 1
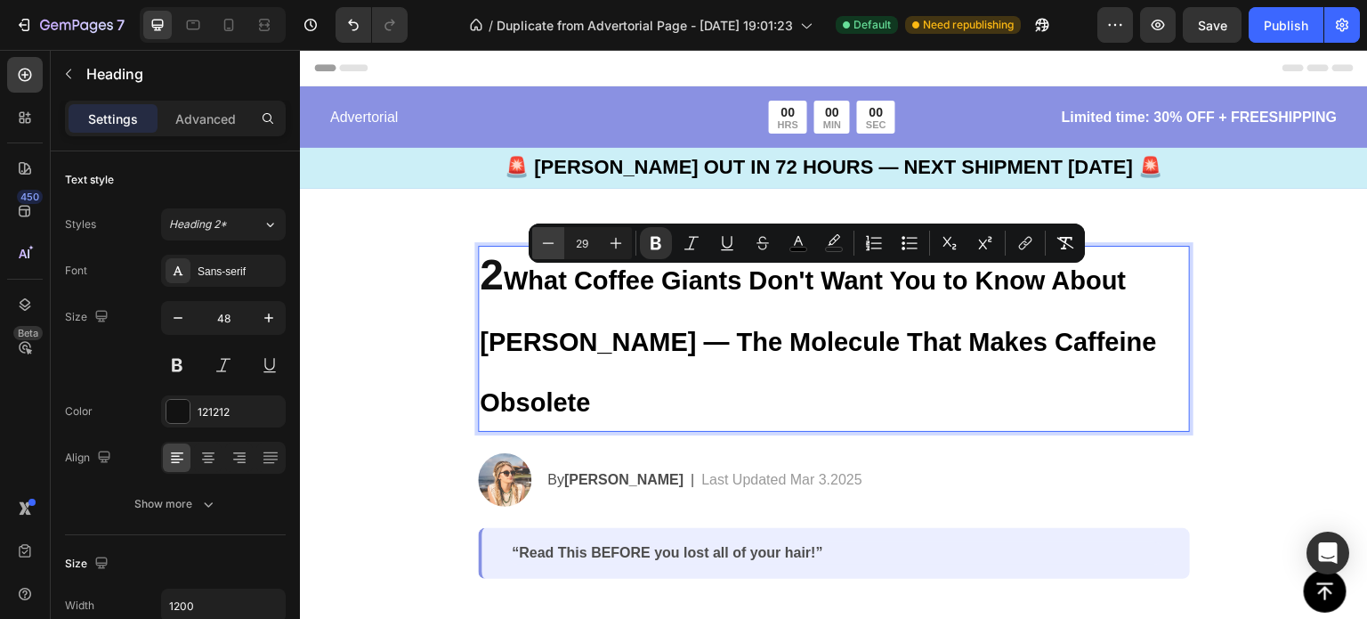
click at [553, 243] on icon "Editor contextual toolbar" at bounding box center [549, 242] width 12 height 1
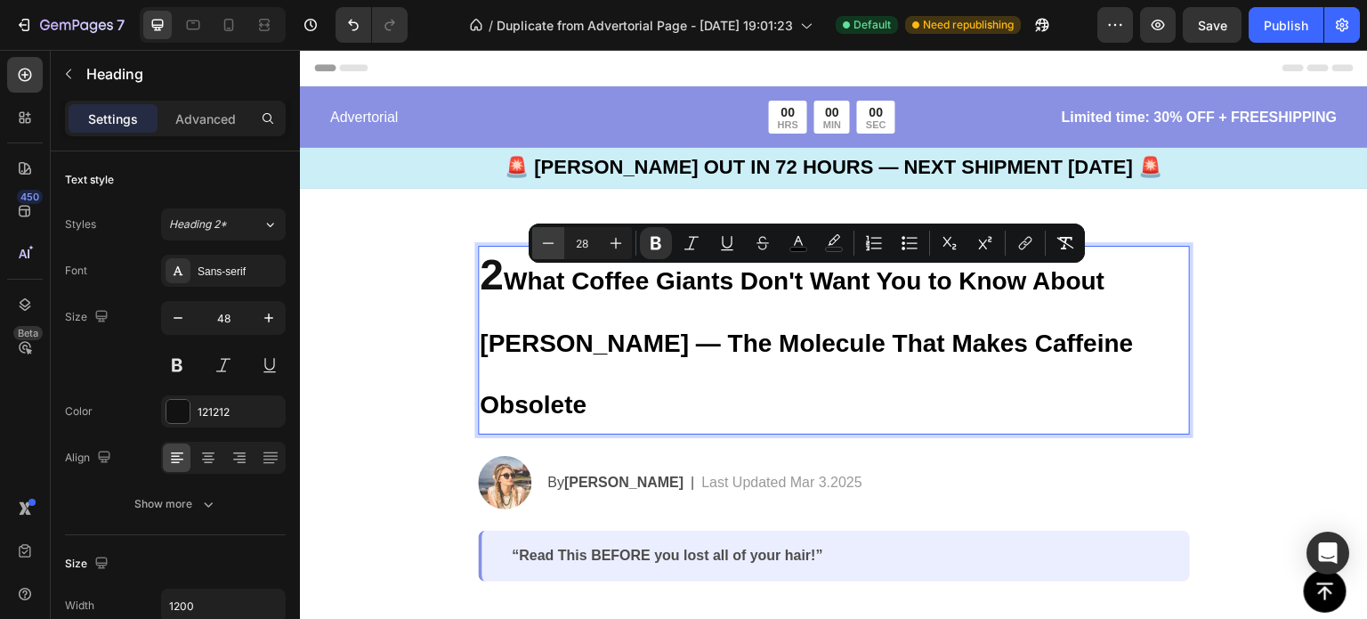
click at [553, 243] on icon "Editor contextual toolbar" at bounding box center [549, 242] width 12 height 1
type input "27"
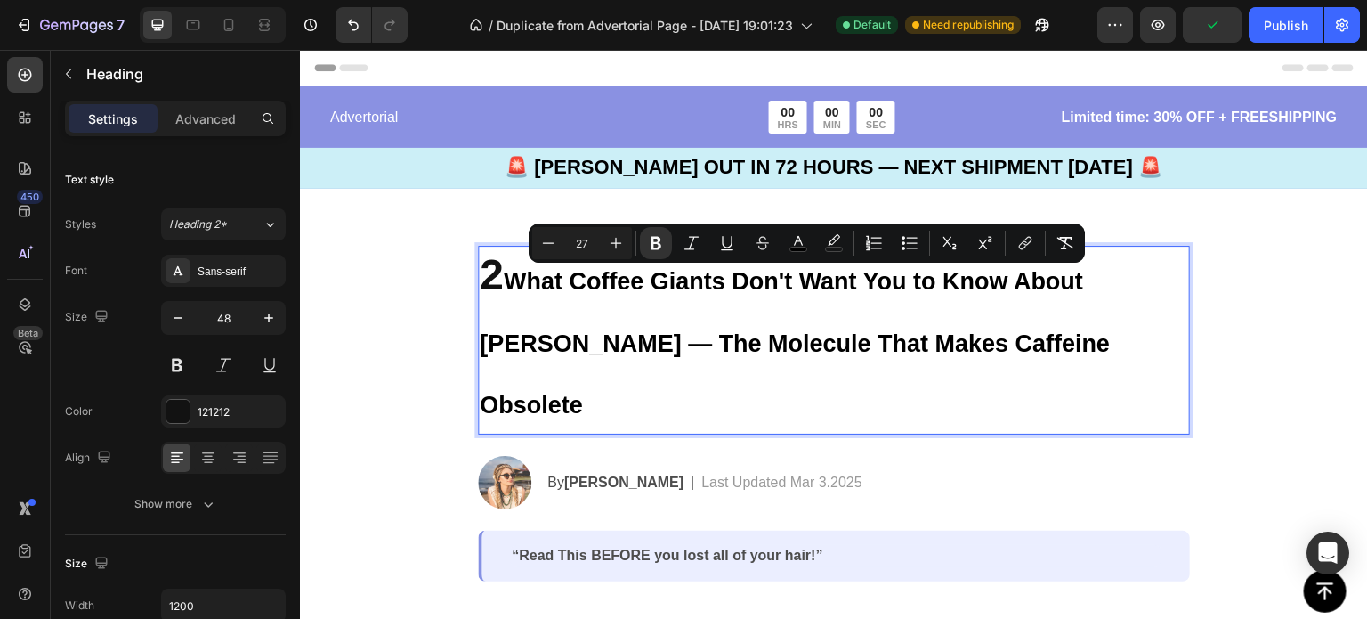
click at [499, 270] on strong "What Coffee Giants Don't Want You to Know About [PERSON_NAME] — The Molecule Th…" at bounding box center [795, 343] width 630 height 150
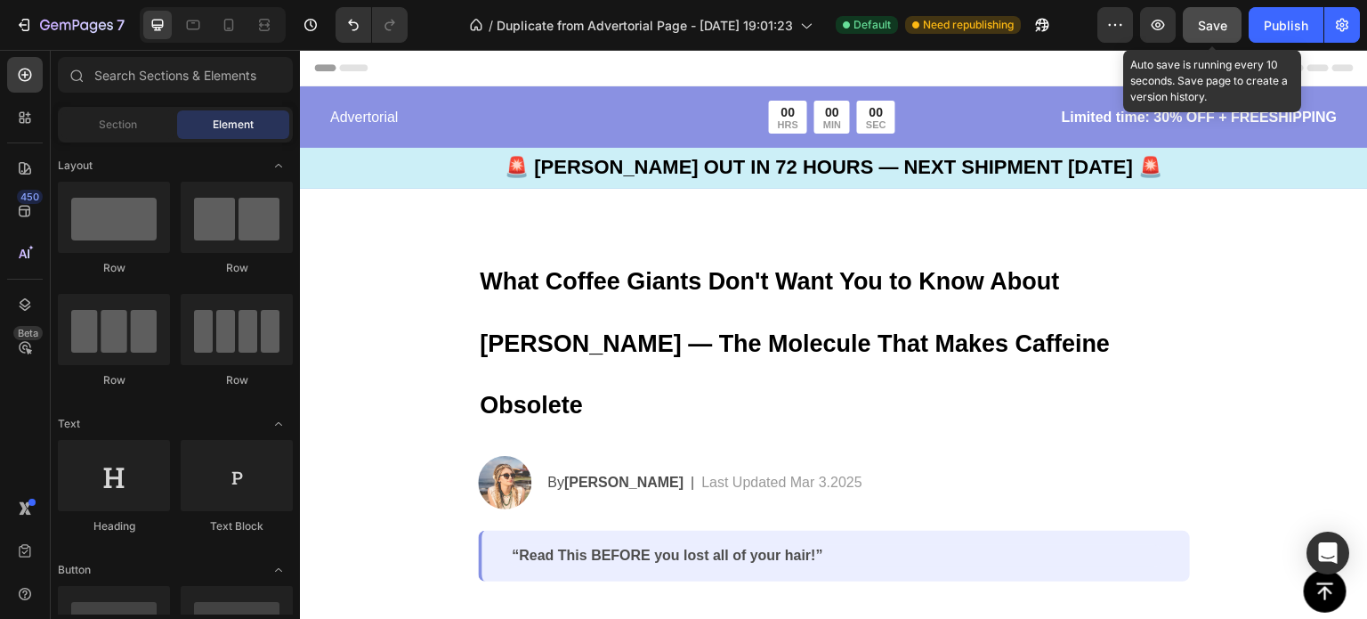
click at [1201, 28] on span "Save" at bounding box center [1212, 25] width 29 height 15
